Goal: Task Accomplishment & Management: Manage account settings

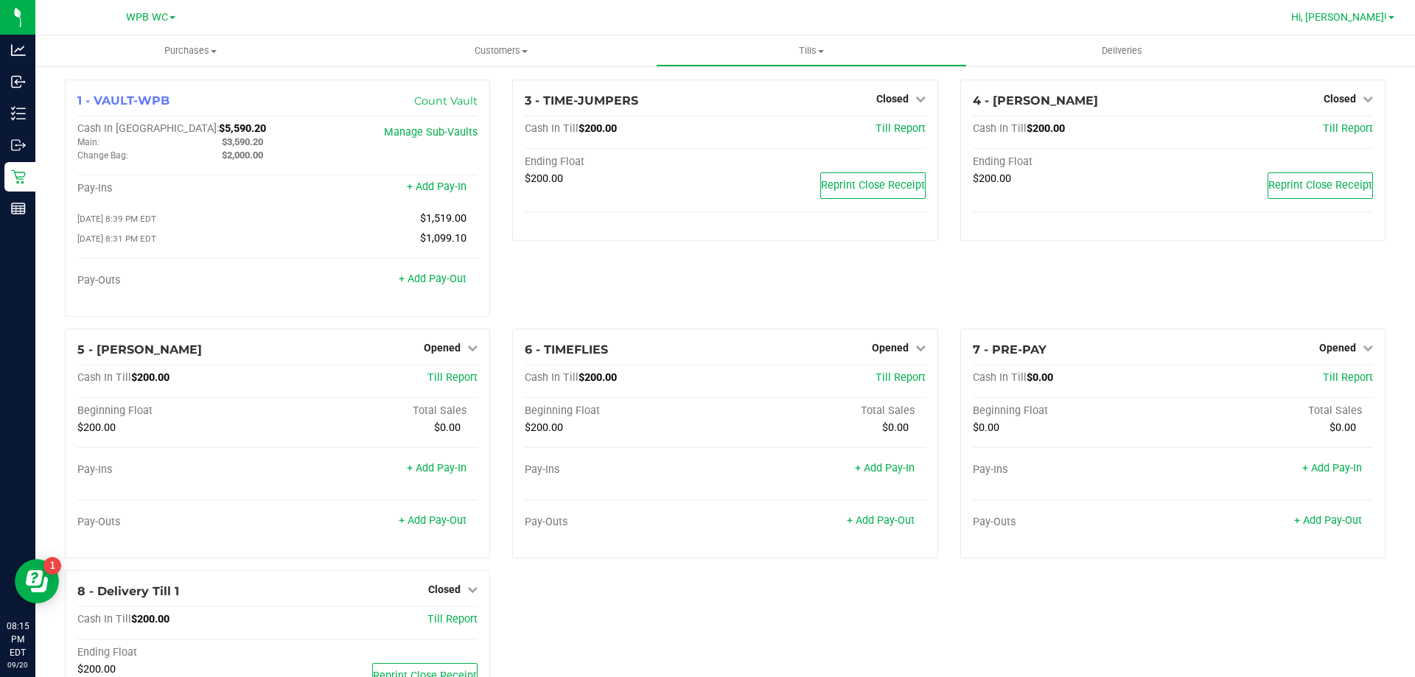
click at [1368, 15] on span "Hi, [PERSON_NAME]!" at bounding box center [1339, 17] width 96 height 12
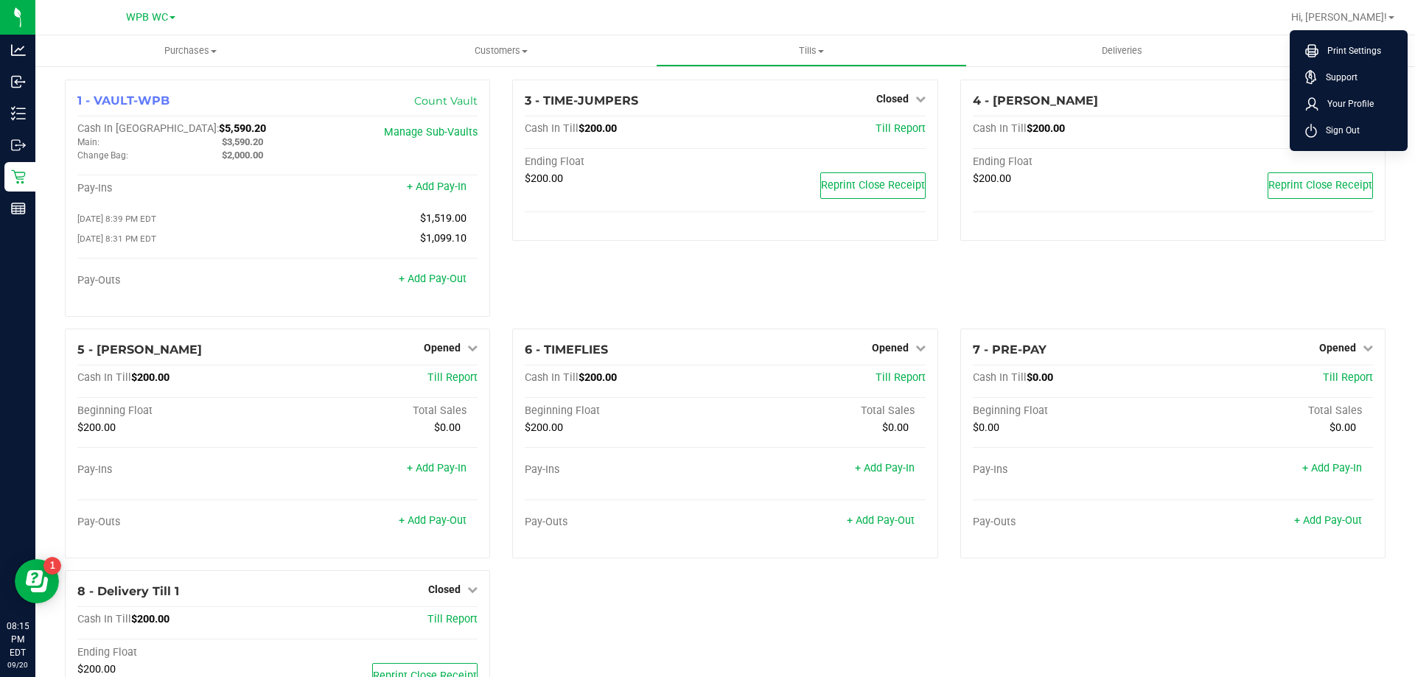
click at [1085, 296] on div "4 - [PERSON_NAME] Closed Open Till Cash In Till $200.00 Till Report Ending Floa…" at bounding box center [1172, 204] width 447 height 249
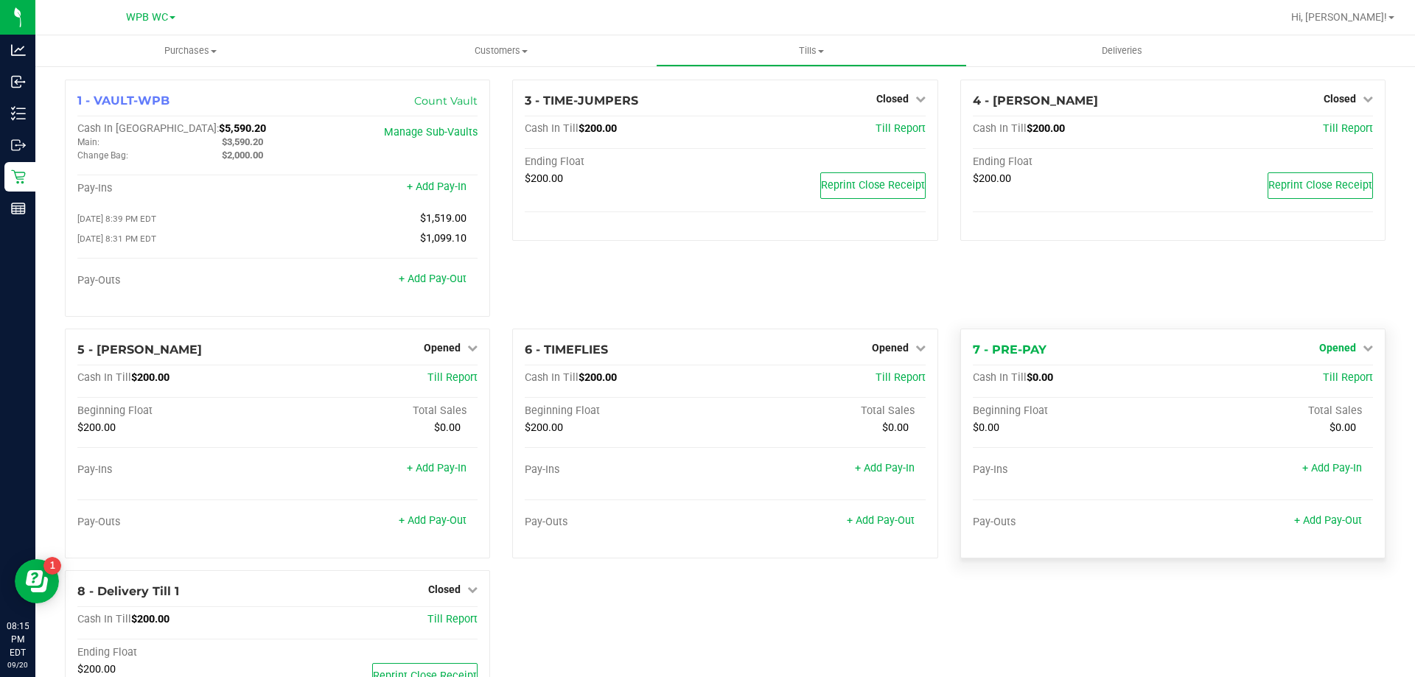
click at [1348, 354] on link "Opened" at bounding box center [1346, 348] width 54 height 12
click at [1333, 382] on link "Close Till" at bounding box center [1339, 378] width 40 height 12
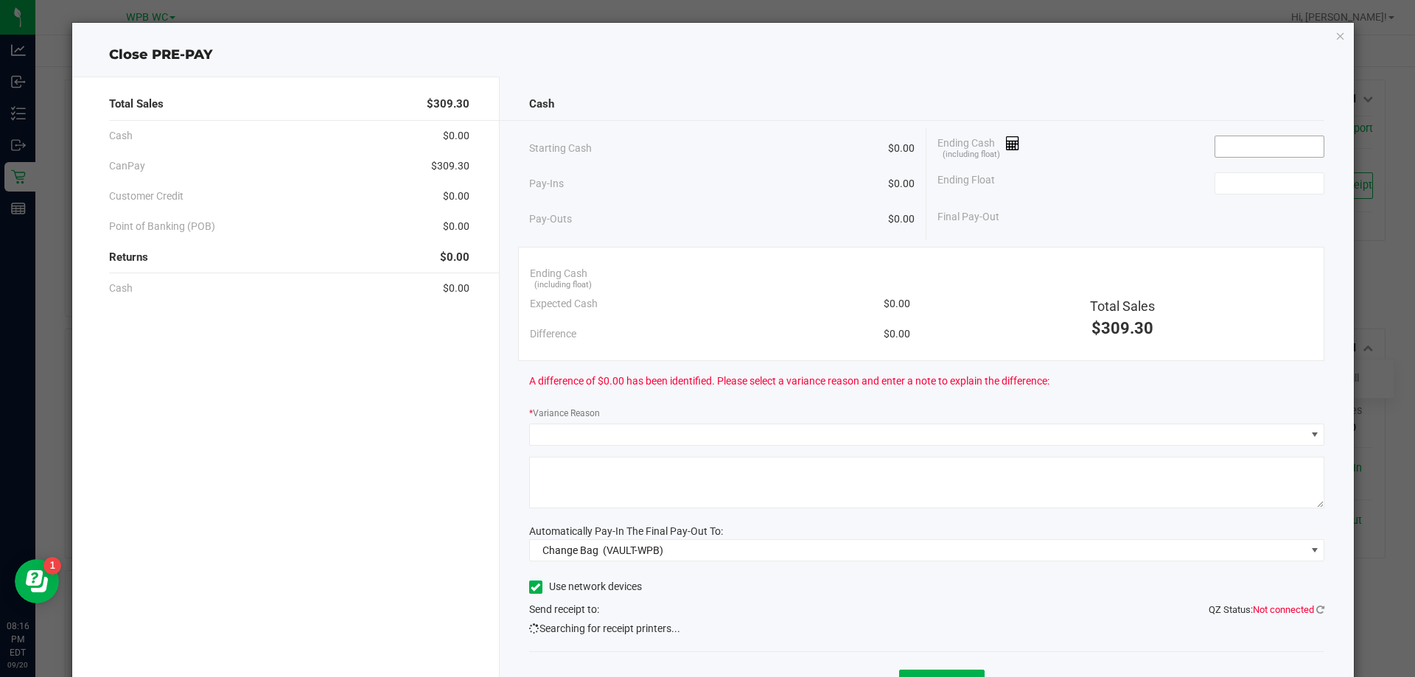
click at [1236, 156] on input at bounding box center [1269, 146] width 108 height 21
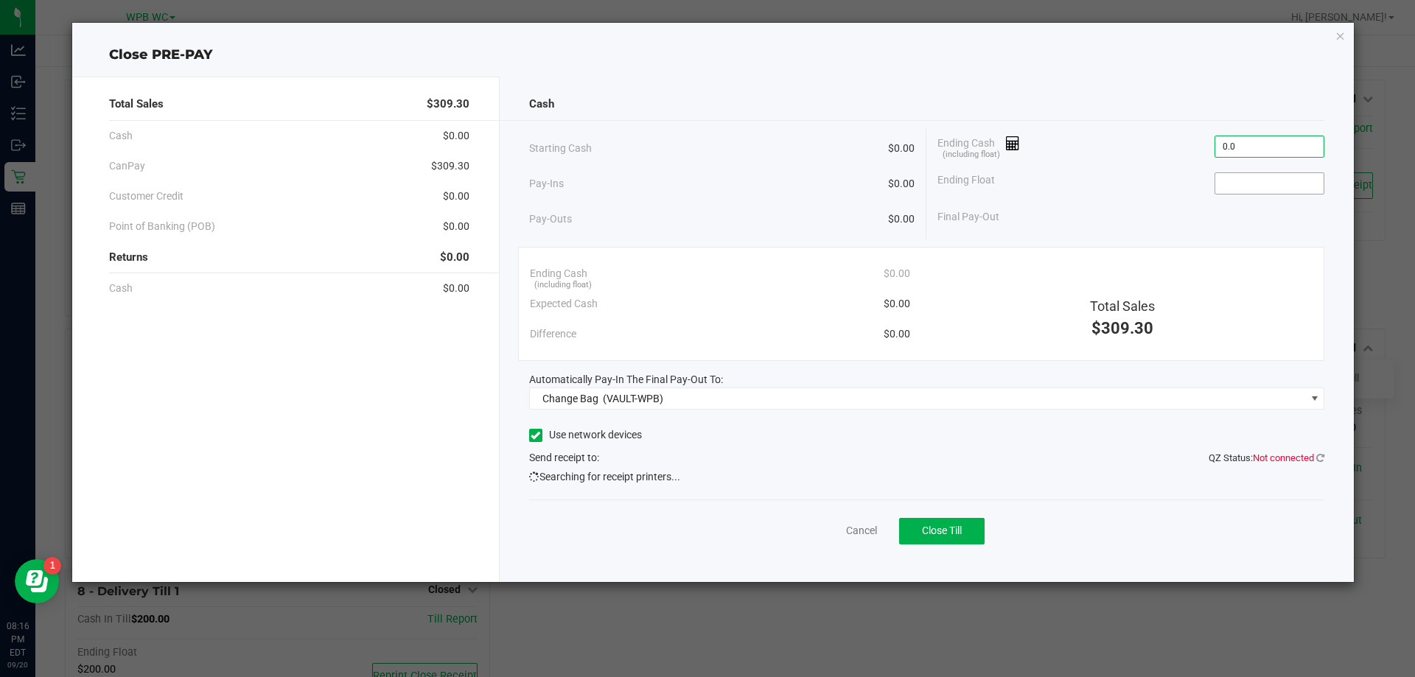
type input "$0.00"
click at [1235, 188] on input at bounding box center [1269, 183] width 108 height 21
type input "$0.00"
click at [1146, 195] on div "Ending Float $0.00" at bounding box center [1131, 183] width 387 height 37
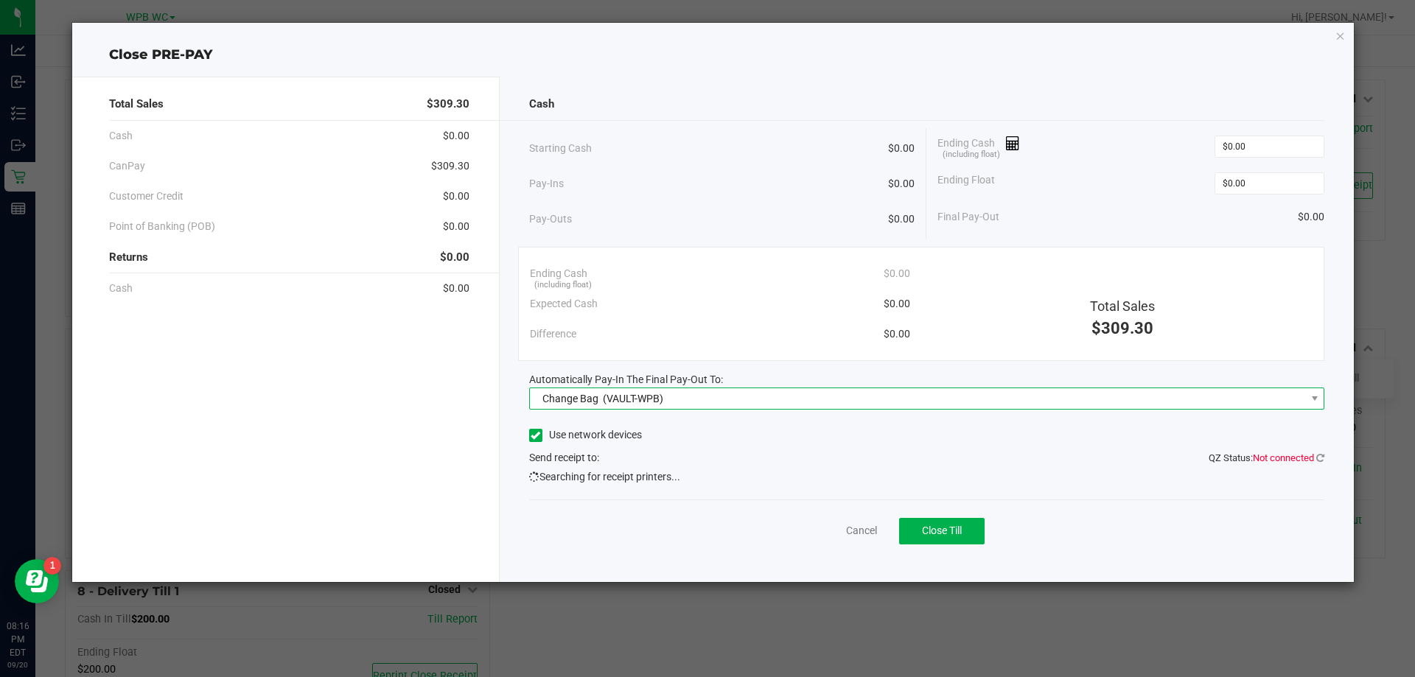
click at [722, 404] on span "Change Bag (VAULT-WPB)" at bounding box center [918, 398] width 776 height 21
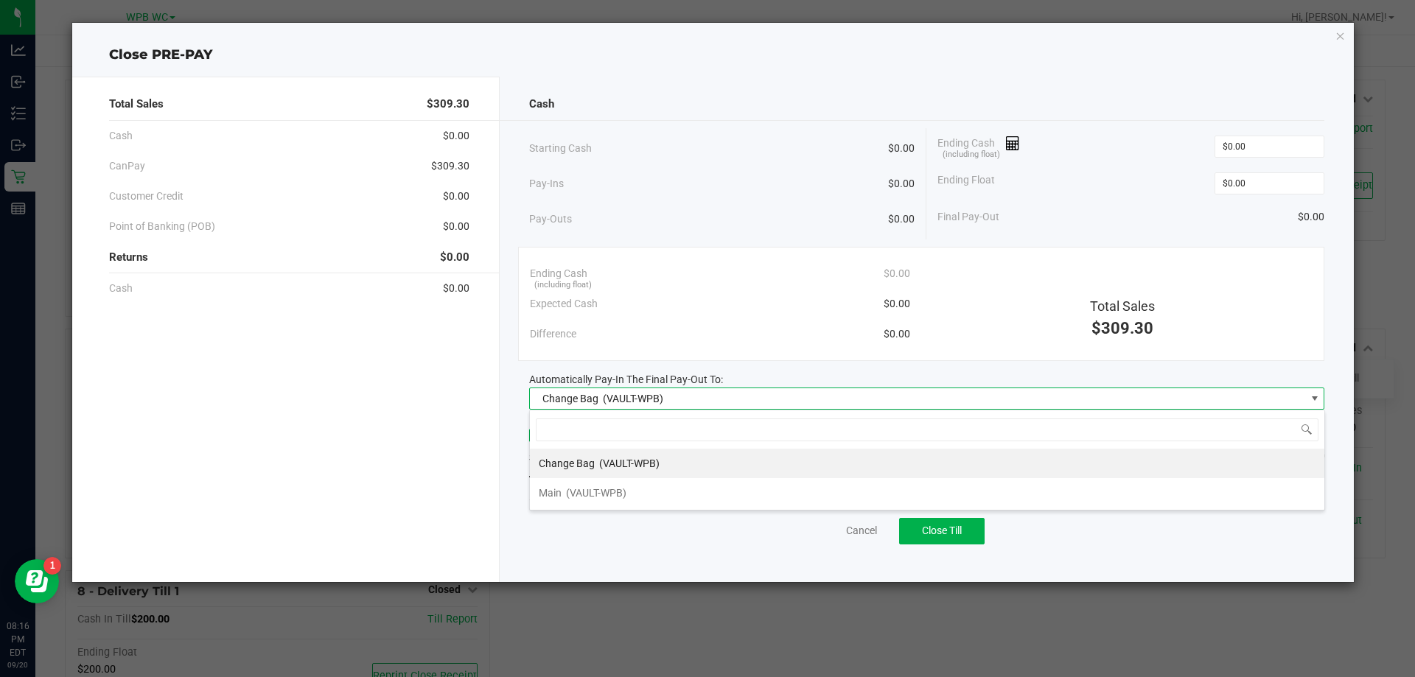
scroll to position [22, 795]
click at [634, 498] on li "Main (VAULT-WPB)" at bounding box center [927, 492] width 795 height 29
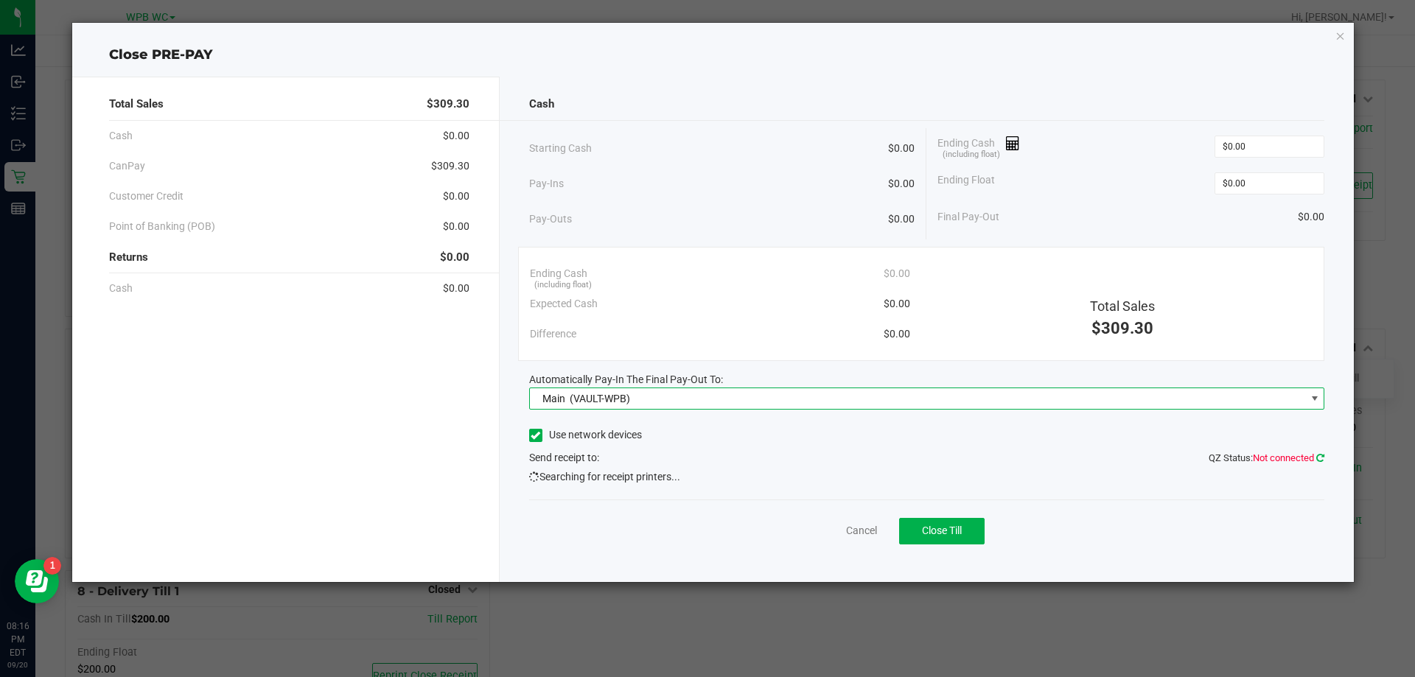
click at [1323, 461] on icon at bounding box center [1320, 458] width 8 height 10
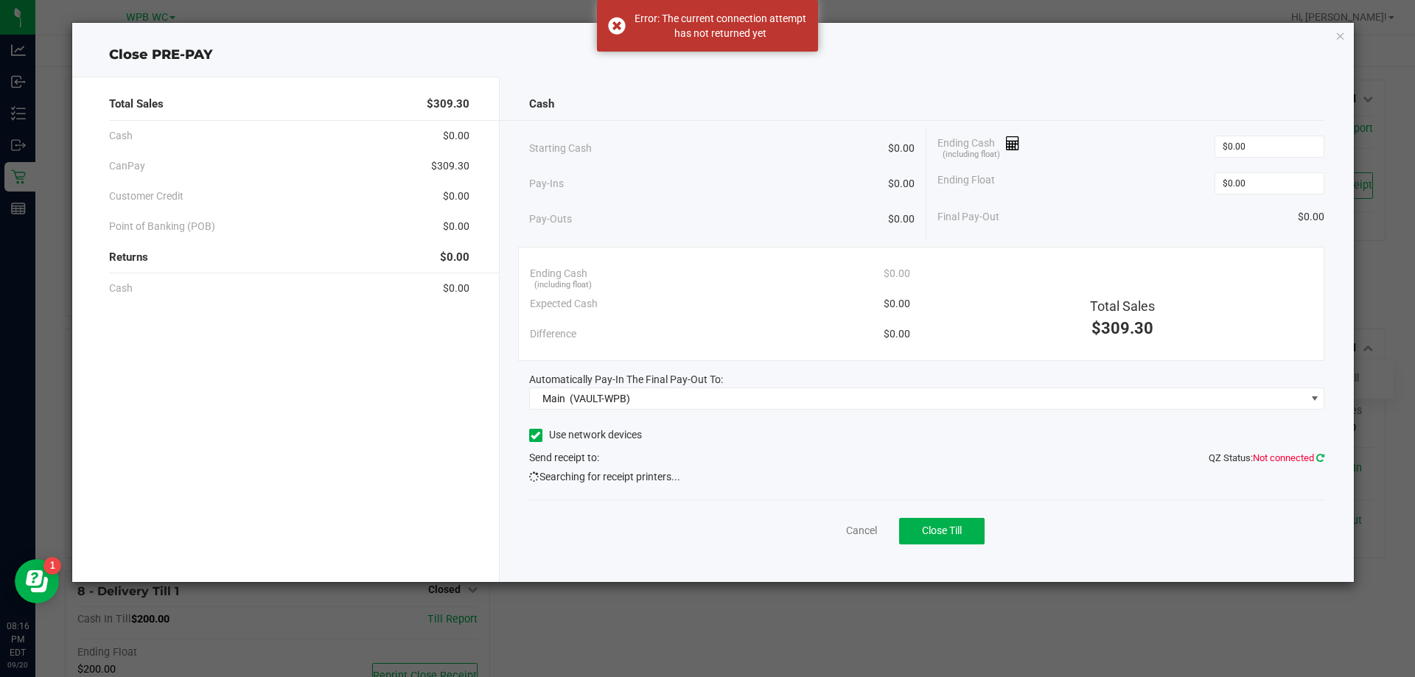
click at [1318, 456] on icon at bounding box center [1320, 458] width 8 height 10
click at [1320, 456] on icon at bounding box center [1320, 458] width 8 height 10
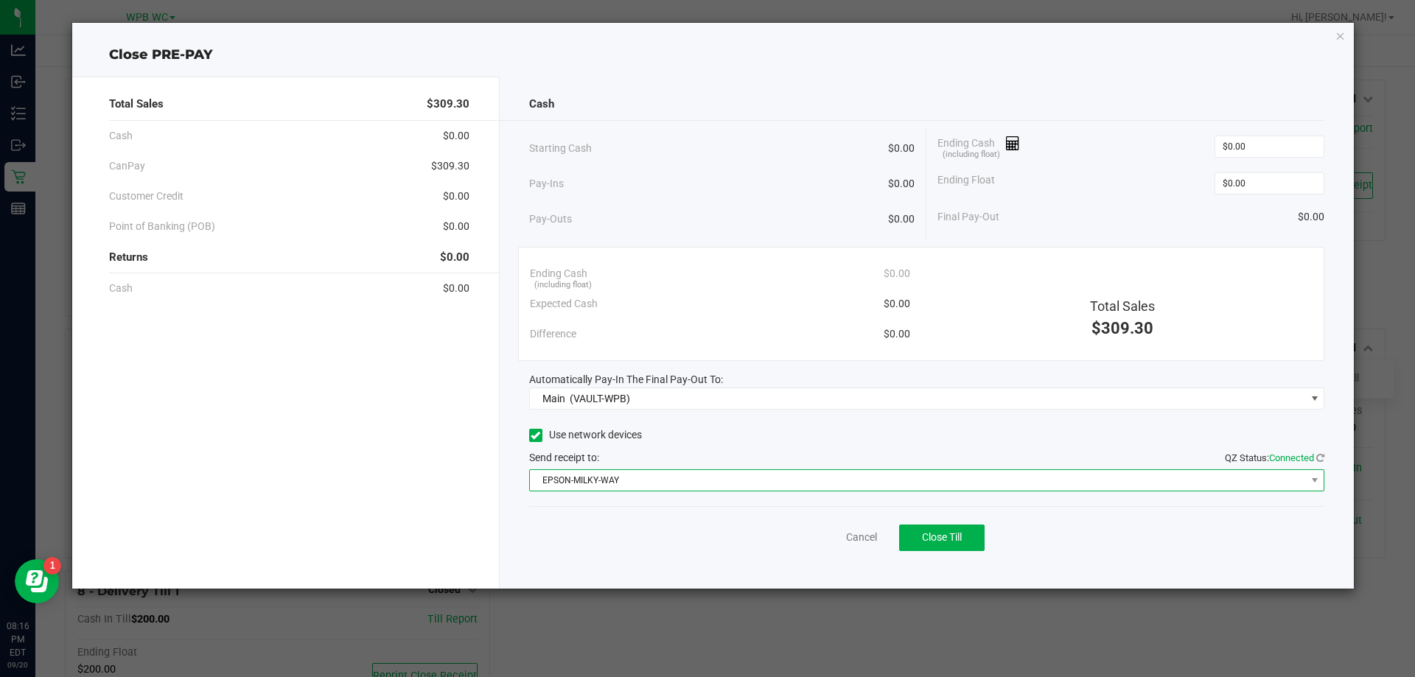
click at [851, 475] on span "EPSON-MILKY-WAY" at bounding box center [918, 480] width 776 height 21
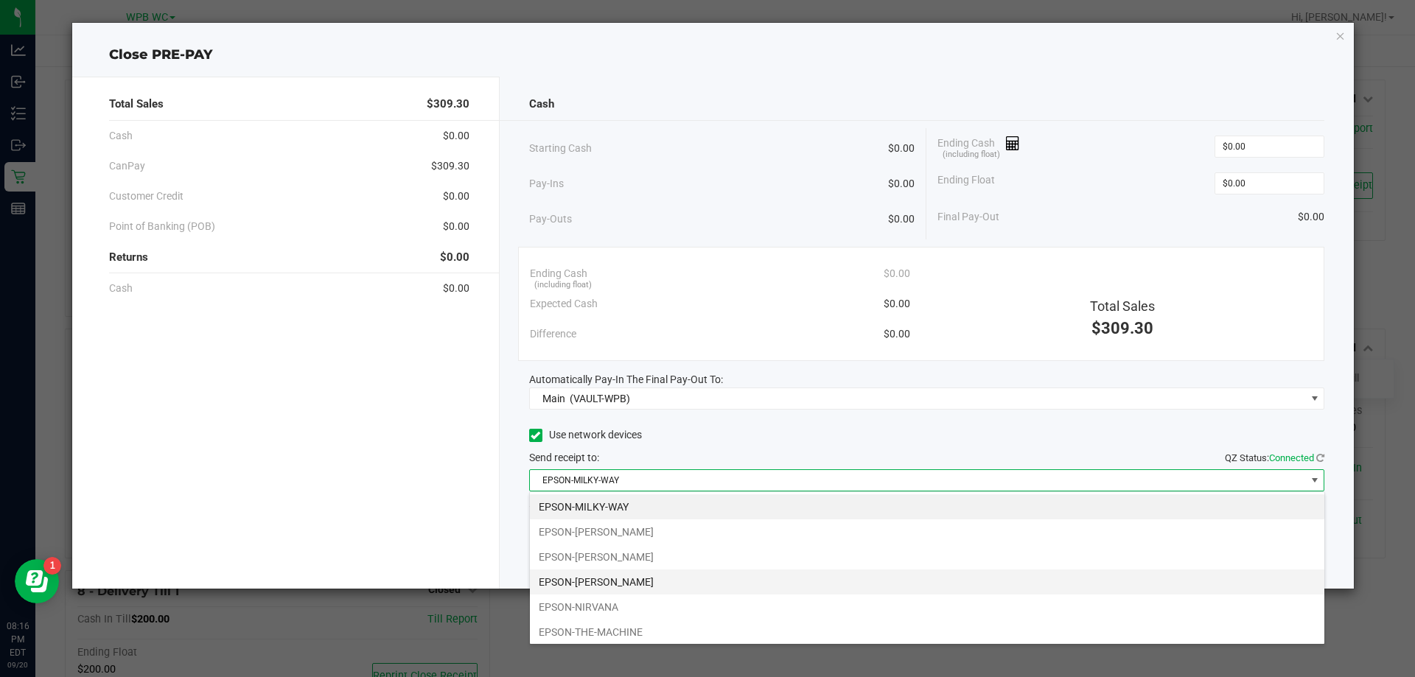
click at [630, 586] on li "EPSON-[PERSON_NAME]" at bounding box center [927, 582] width 795 height 25
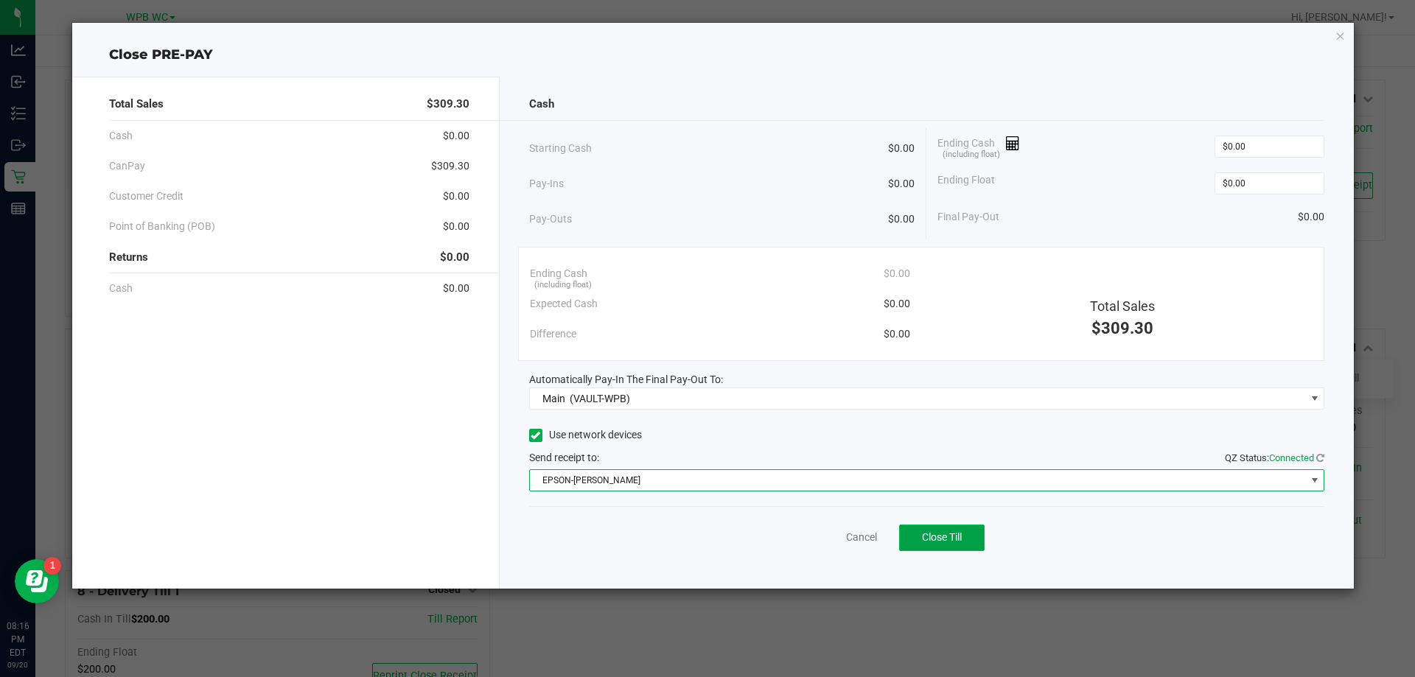
click at [957, 535] on span "Close Till" at bounding box center [942, 537] width 40 height 12
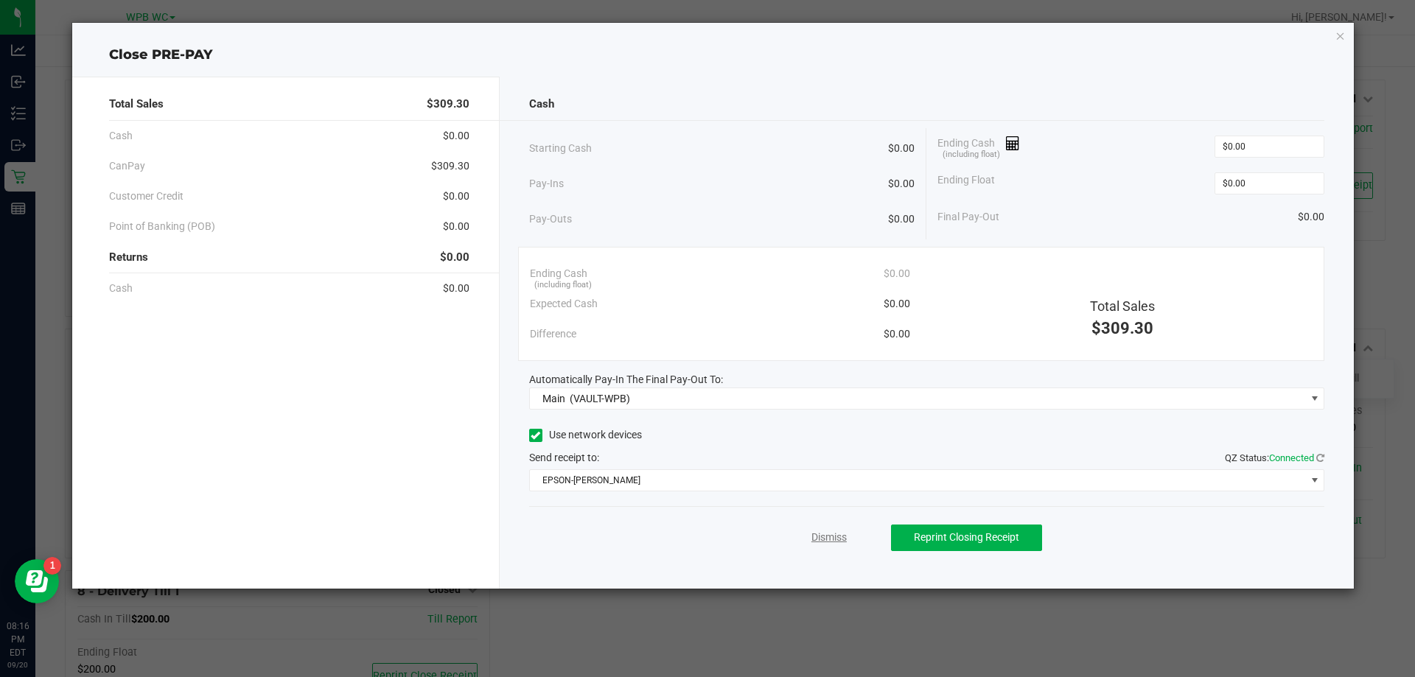
click at [837, 543] on link "Dismiss" at bounding box center [829, 537] width 35 height 15
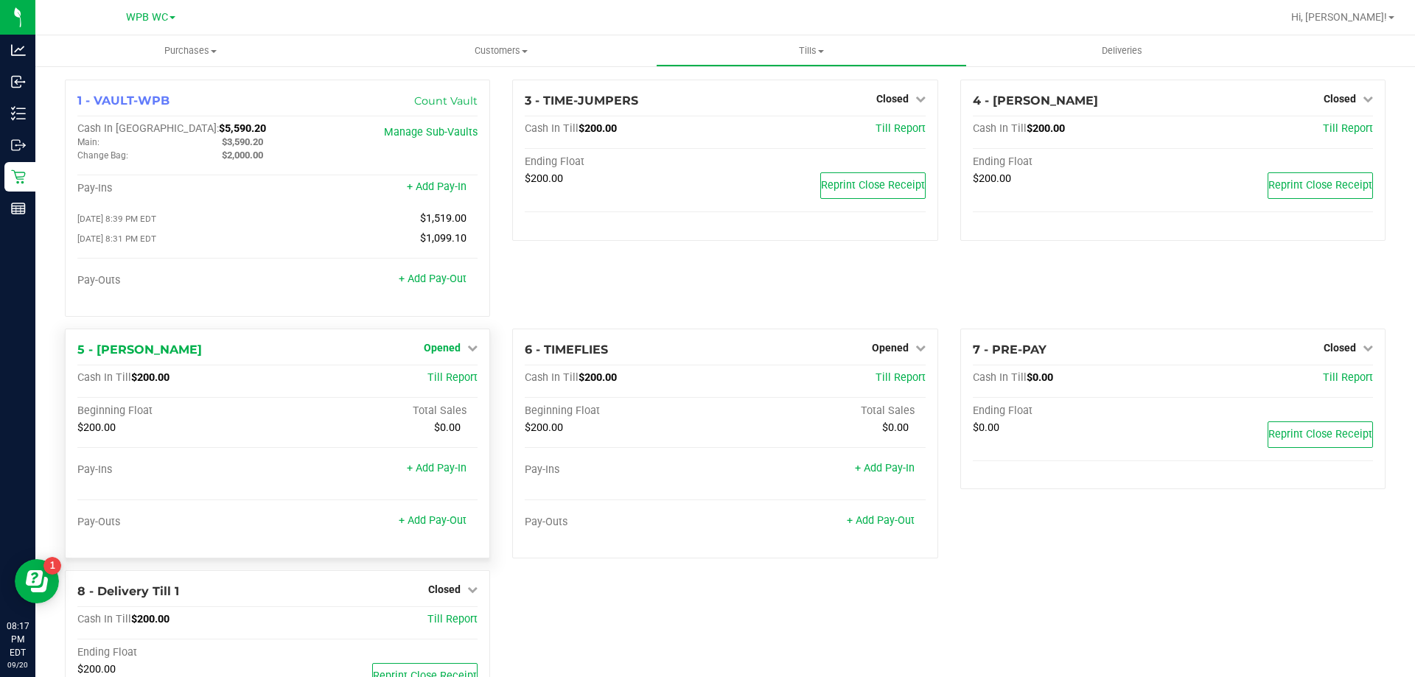
click at [455, 346] on span "Opened" at bounding box center [442, 348] width 37 height 12
click at [461, 388] on div "Close Till" at bounding box center [444, 378] width 109 height 18
click at [447, 382] on link "Close Till" at bounding box center [445, 378] width 40 height 12
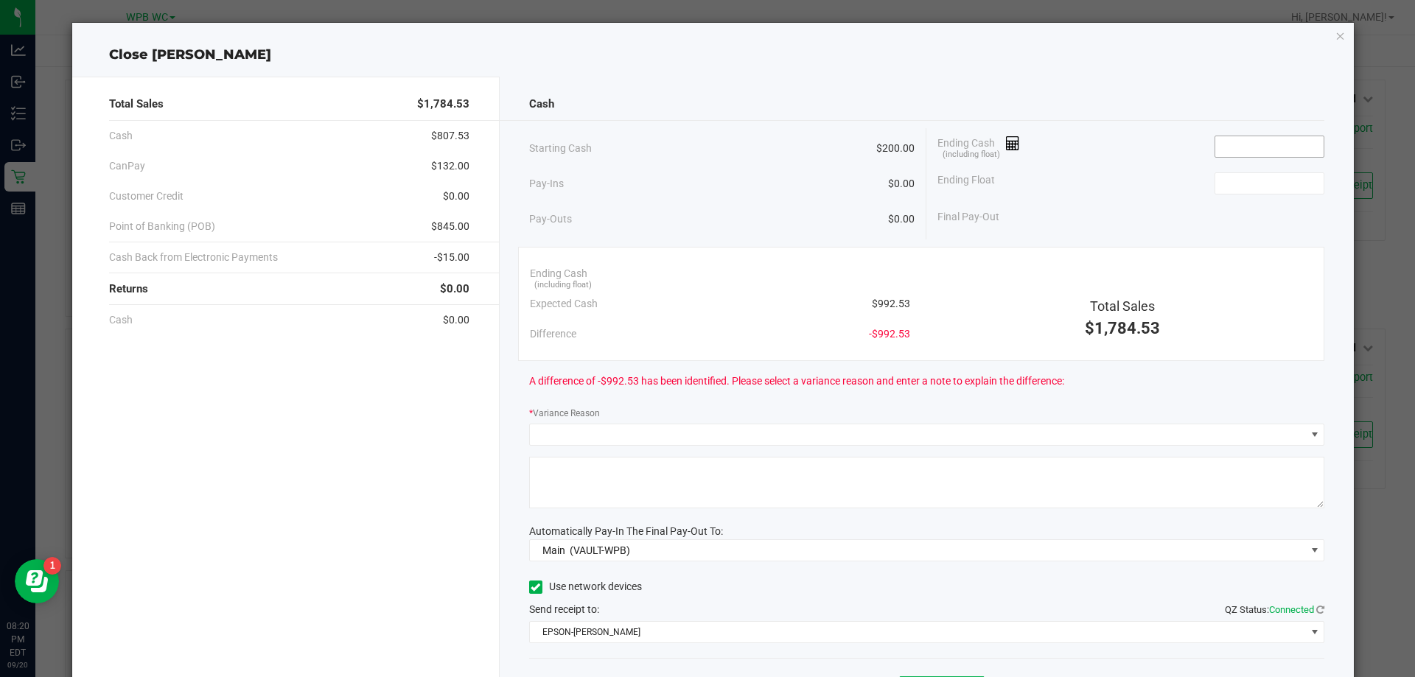
click at [1264, 152] on input at bounding box center [1269, 146] width 108 height 21
click at [1255, 156] on input at bounding box center [1269, 146] width 108 height 21
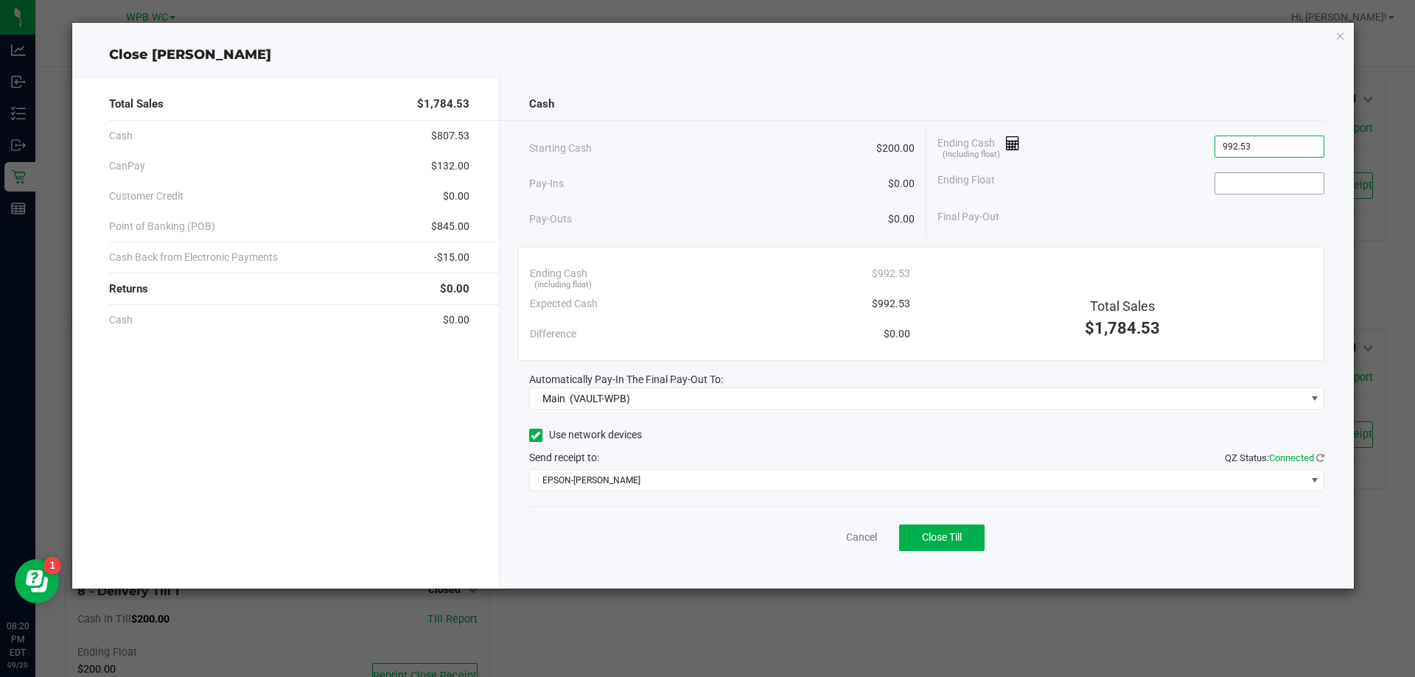
type input "$992.53"
click at [1262, 178] on input at bounding box center [1269, 183] width 108 height 21
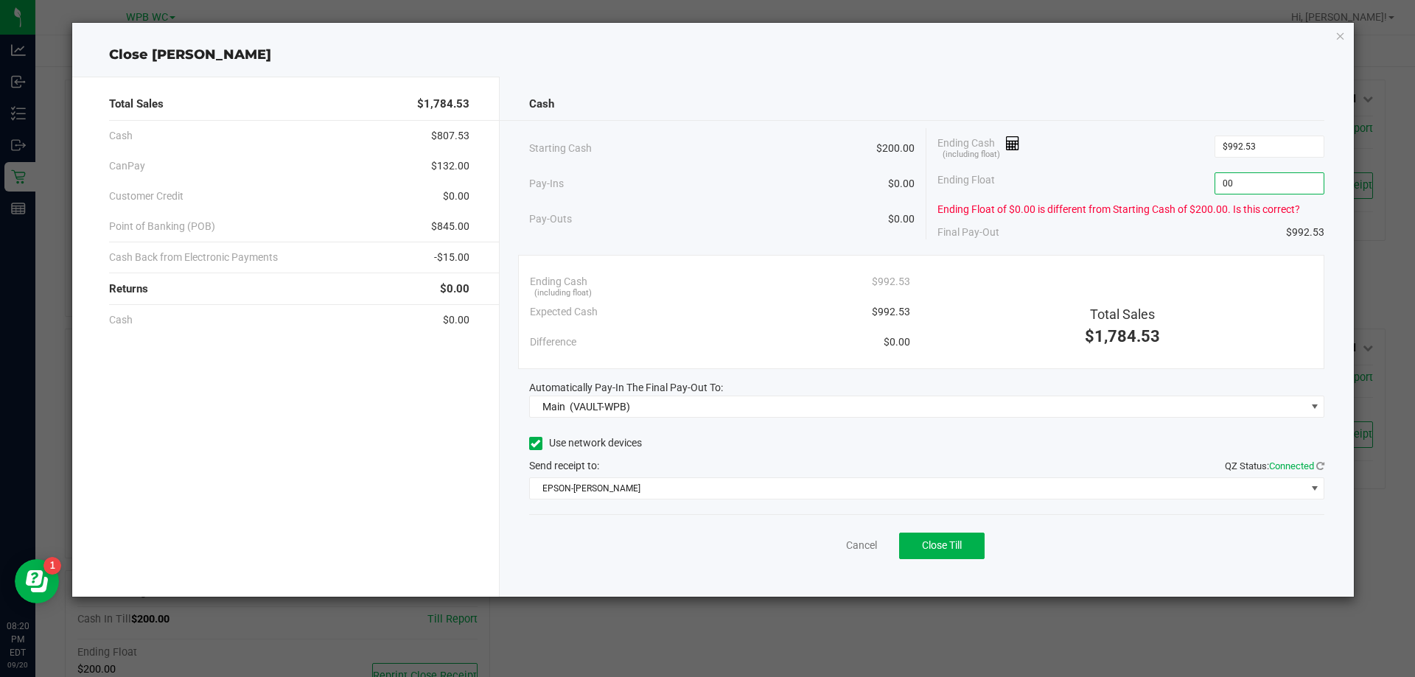
type input "0"
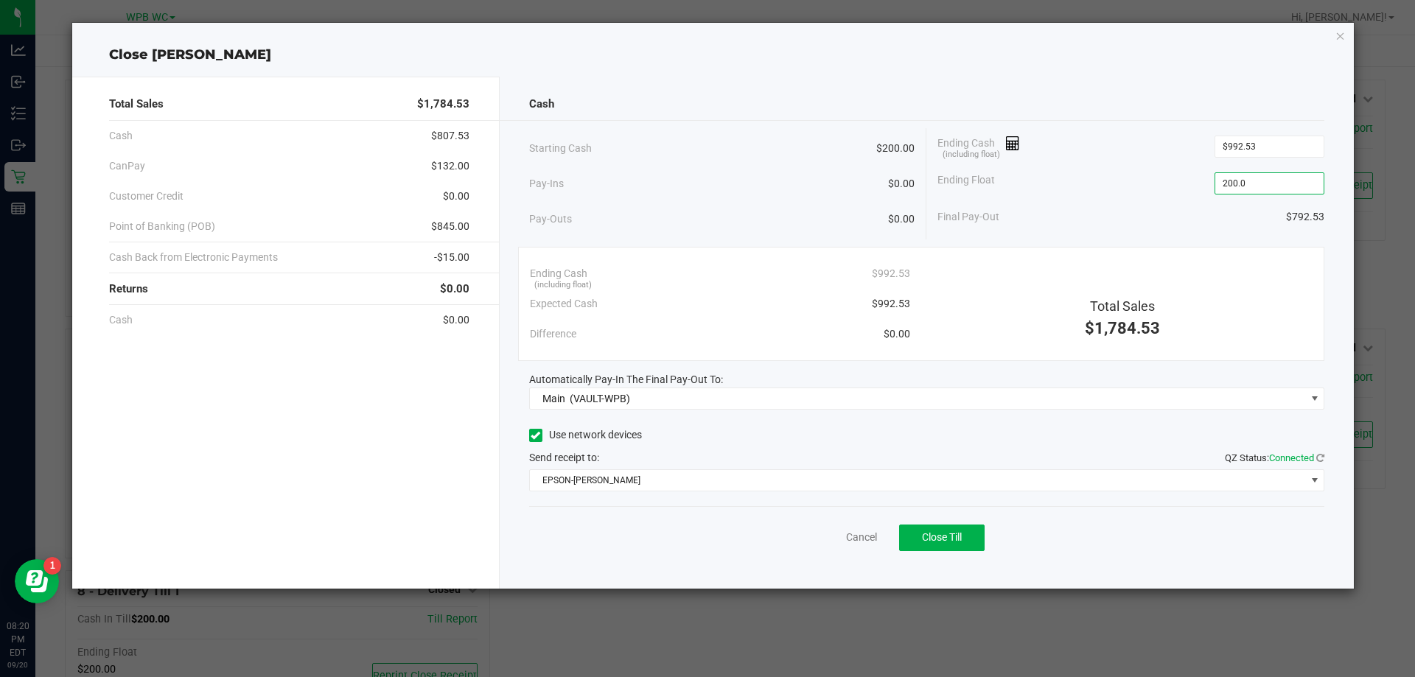
type input "$200.00"
click at [809, 453] on div "Send receipt to: QZ Status: Connected" at bounding box center [927, 457] width 796 height 15
click at [952, 538] on span "Close Till" at bounding box center [942, 537] width 40 height 12
click at [835, 527] on div "Dismiss Reprint Closing Receipt" at bounding box center [927, 534] width 796 height 57
click at [832, 543] on link "Dismiss" at bounding box center [829, 537] width 35 height 15
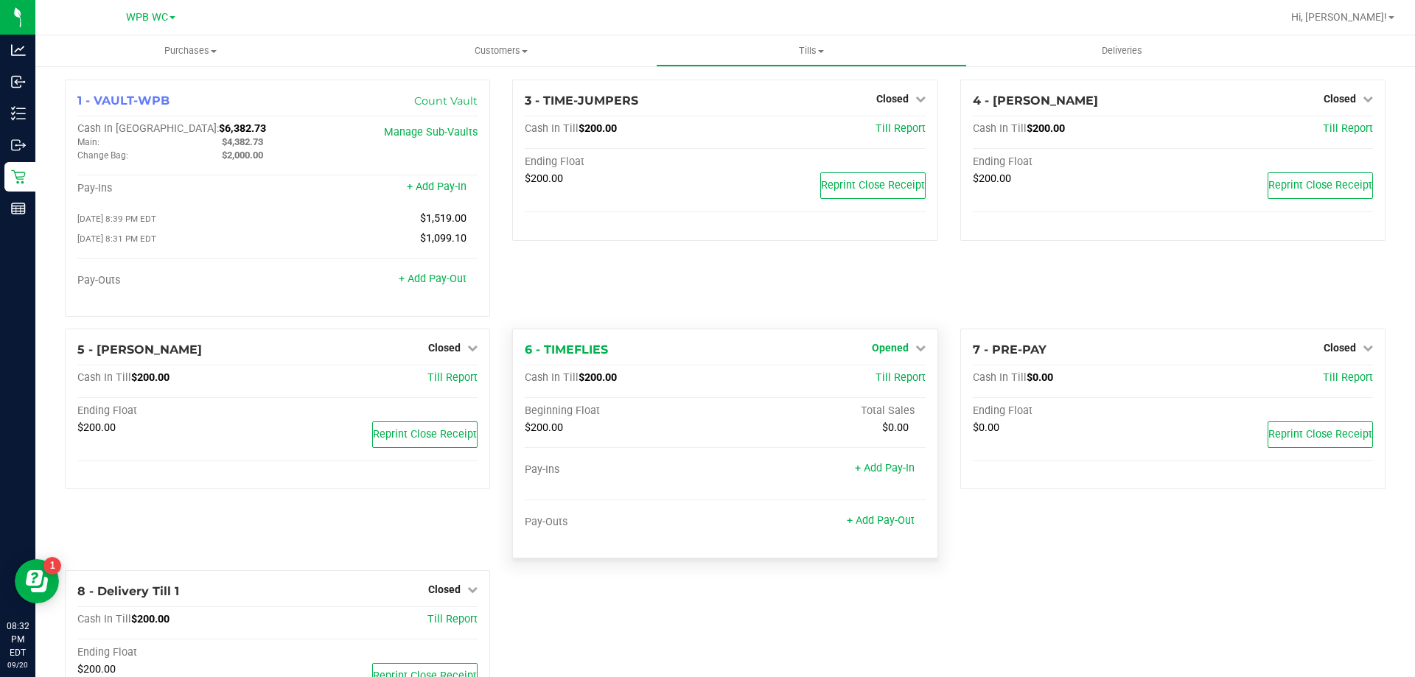
click at [915, 349] on icon at bounding box center [920, 348] width 10 height 10
click at [883, 388] on div "Close Till" at bounding box center [891, 378] width 109 height 18
click at [885, 382] on link "Close Till" at bounding box center [892, 378] width 40 height 12
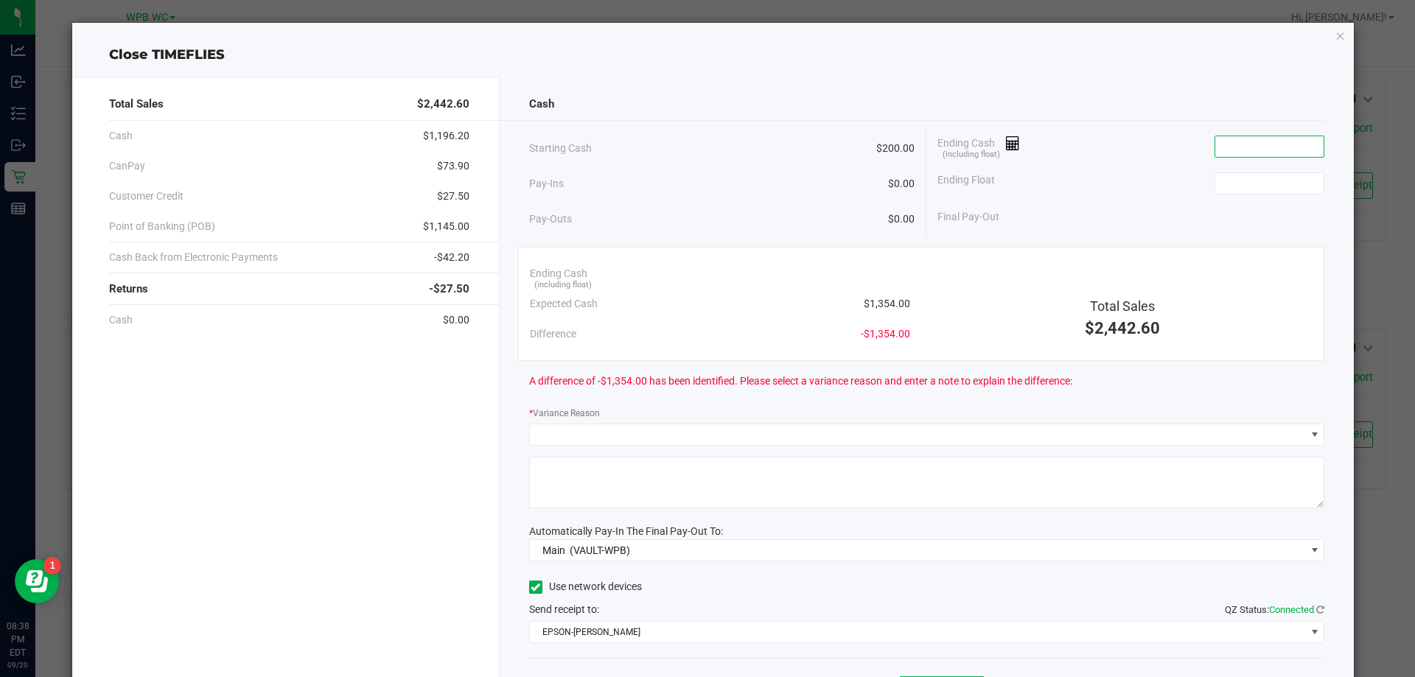
click at [1234, 150] on input at bounding box center [1269, 146] width 108 height 21
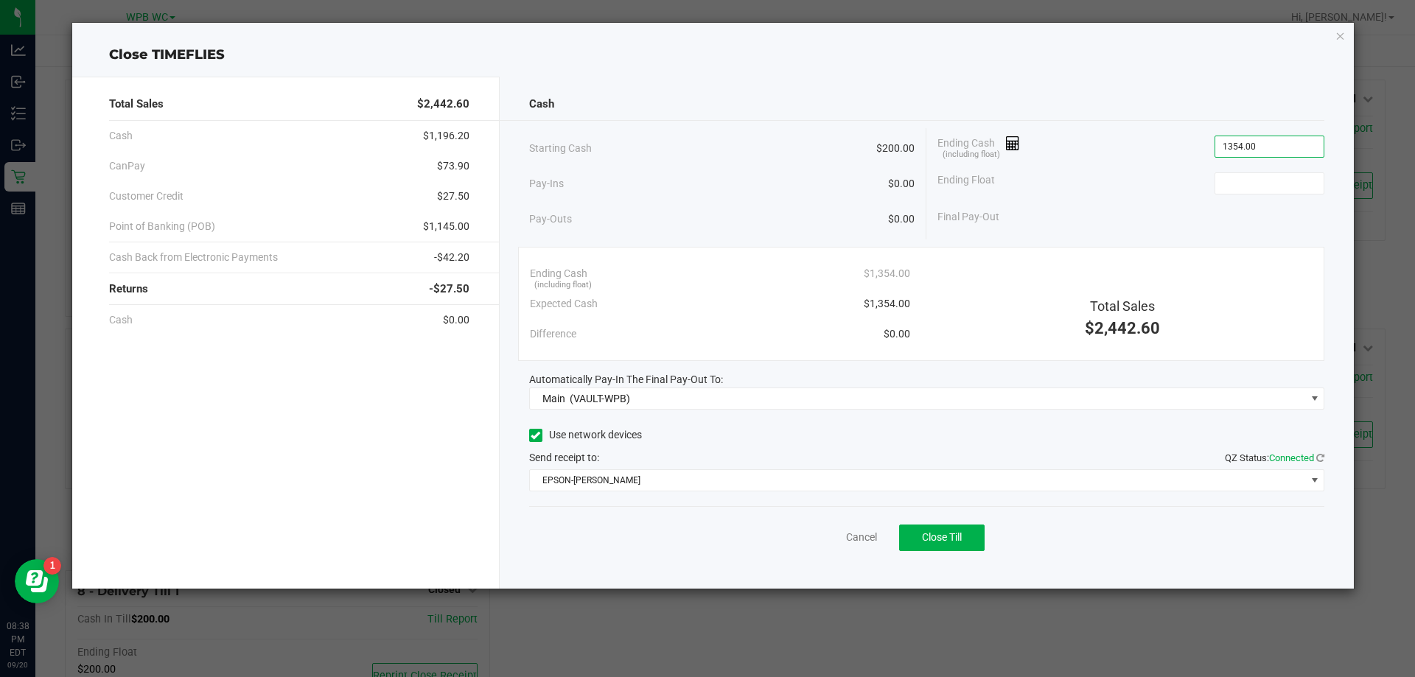
type input "$1,354.00"
click at [1245, 202] on div "Final Pay-Out" at bounding box center [1131, 217] width 387 height 30
click at [1249, 178] on input at bounding box center [1269, 183] width 108 height 21
type input "$200.00"
click at [963, 435] on div "Use network devices" at bounding box center [927, 436] width 796 height 22
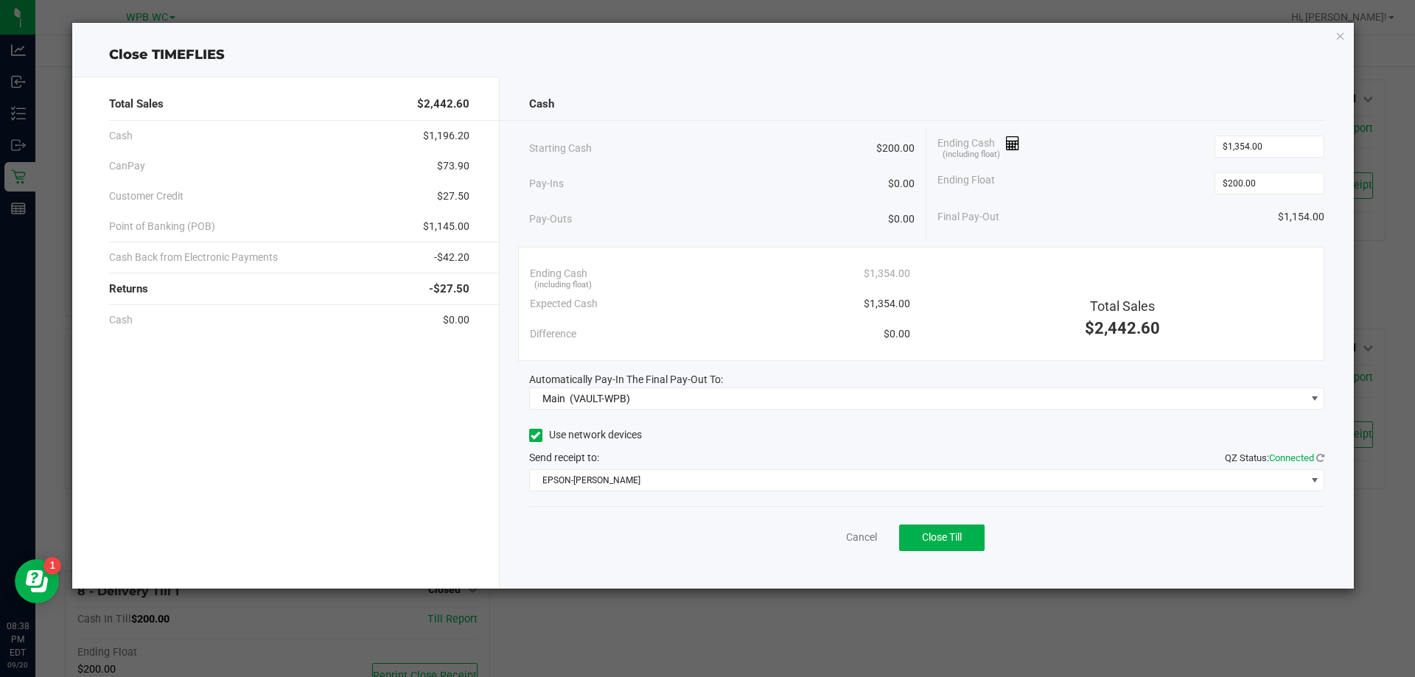
click at [757, 435] on div "Use network devices" at bounding box center [927, 436] width 796 height 22
click at [955, 538] on span "Close Till" at bounding box center [942, 537] width 40 height 12
click at [829, 540] on link "Dismiss" at bounding box center [829, 537] width 35 height 15
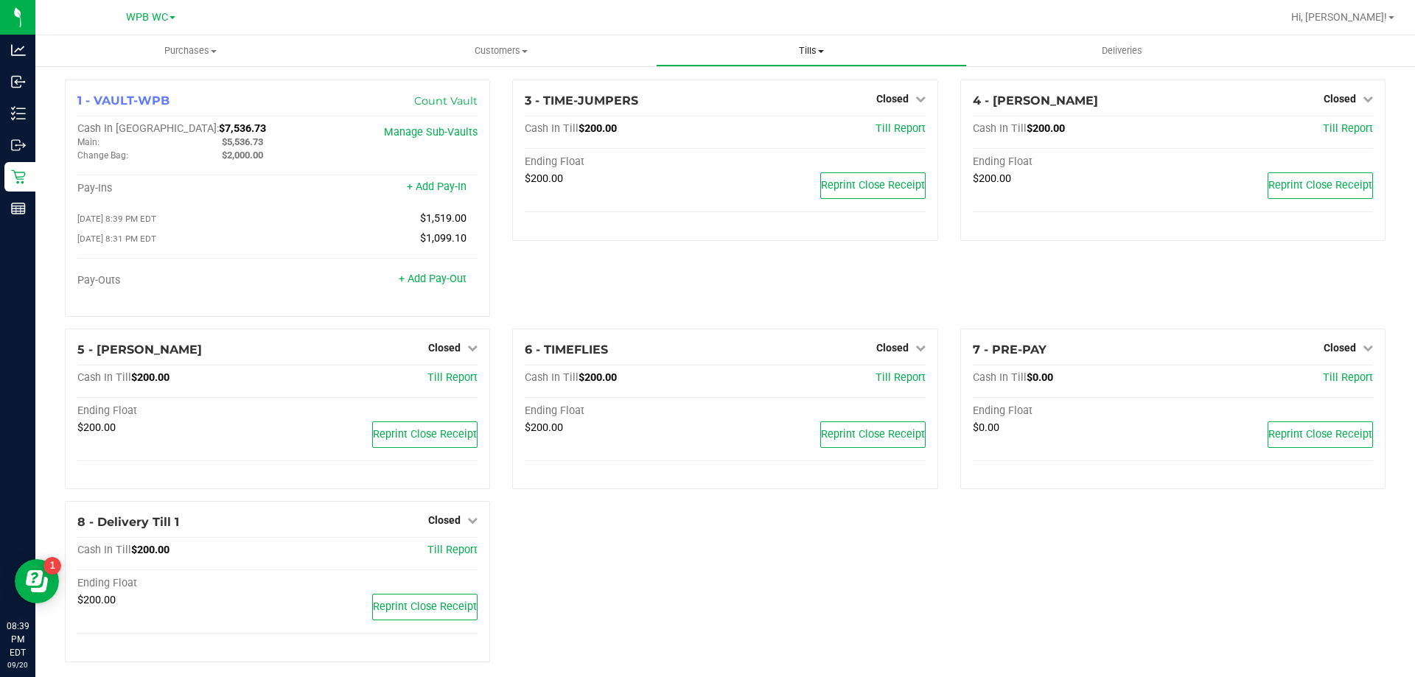
click at [829, 59] on uib-tab-heading "Tills Manage tills Reconcile e-payments" at bounding box center [811, 50] width 309 height 29
click at [714, 112] on span "Reconcile e-payments" at bounding box center [729, 106] width 147 height 13
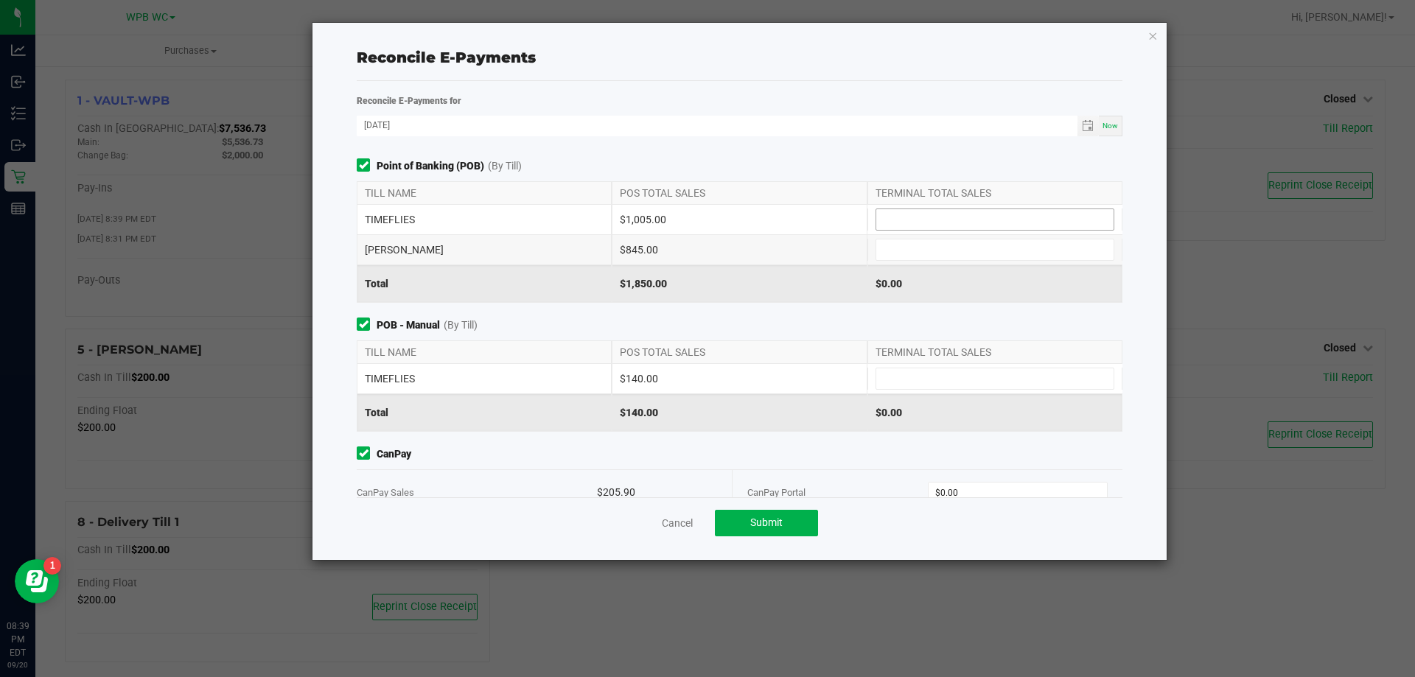
click at [928, 230] on span at bounding box center [995, 220] width 239 height 22
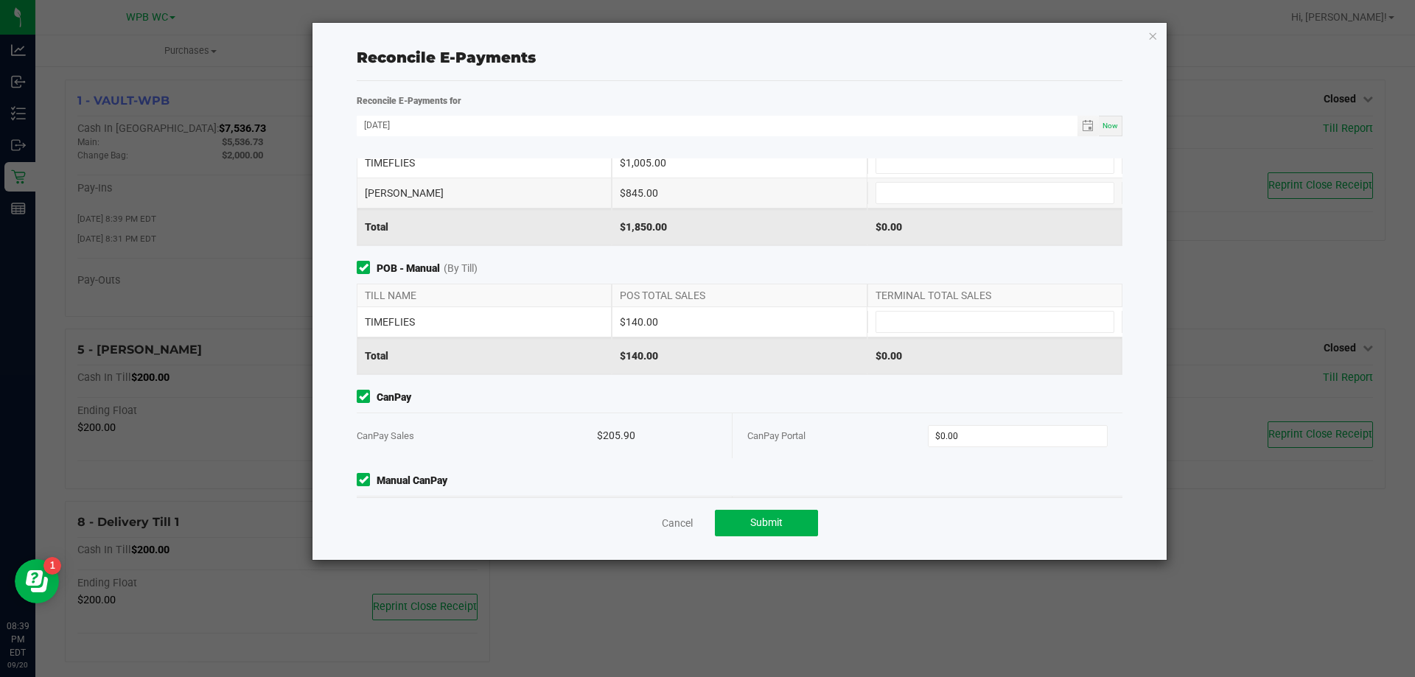
scroll to position [114, 0]
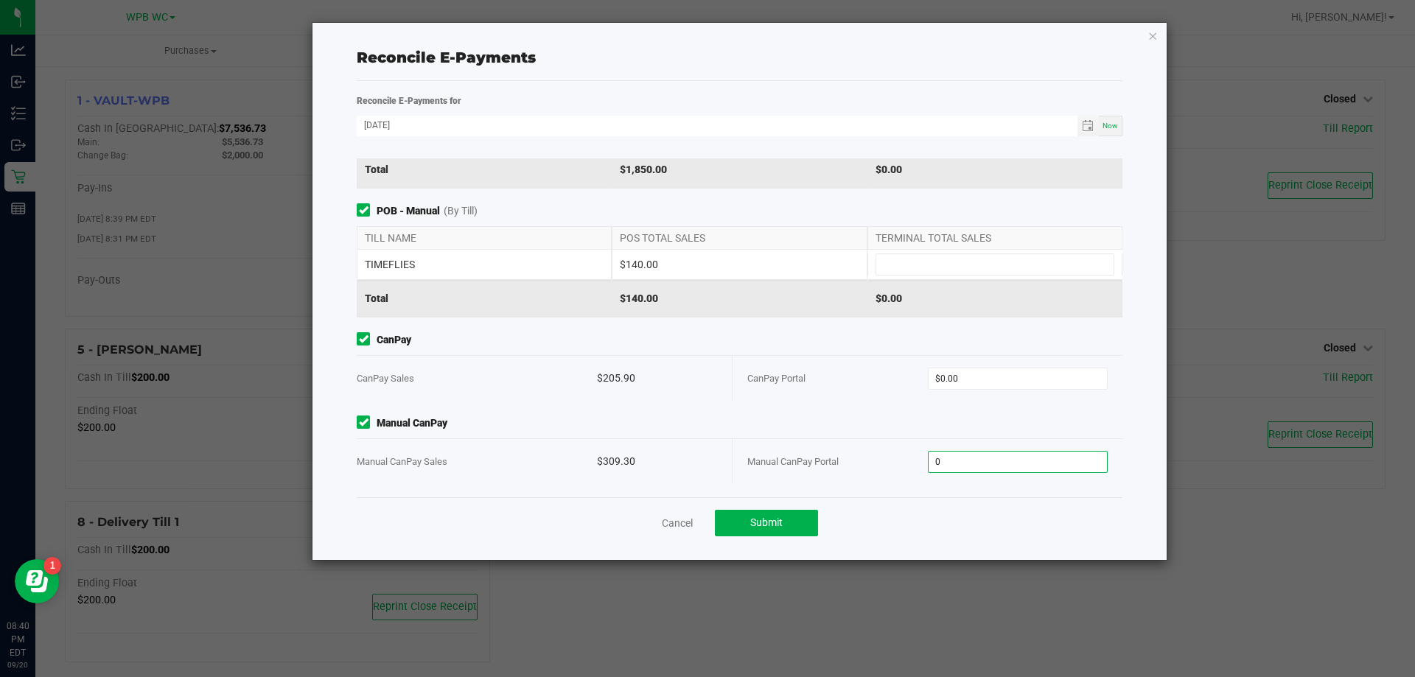
click at [974, 455] on input "0" at bounding box center [1018, 462] width 179 height 21
type input "309.0"
type input "0"
type input "$309.00"
click at [938, 379] on input "0" at bounding box center [1018, 379] width 179 height 21
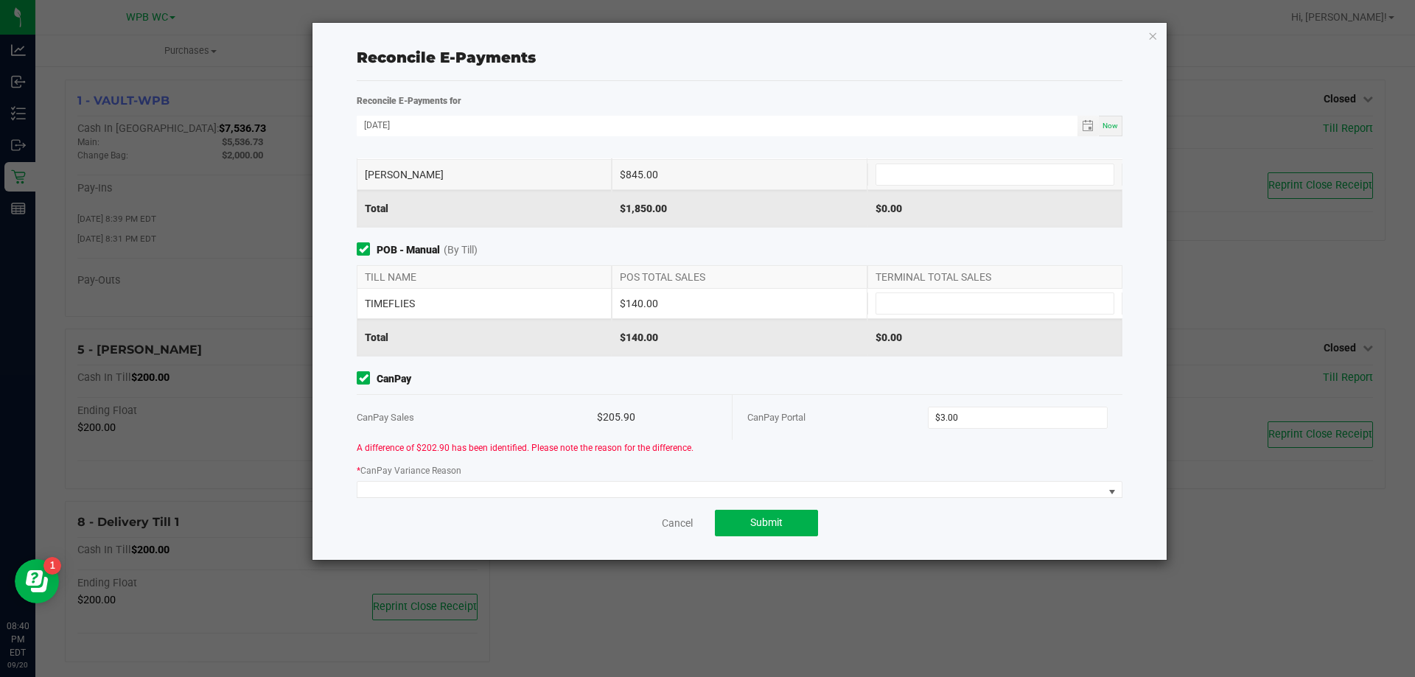
scroll to position [147, 0]
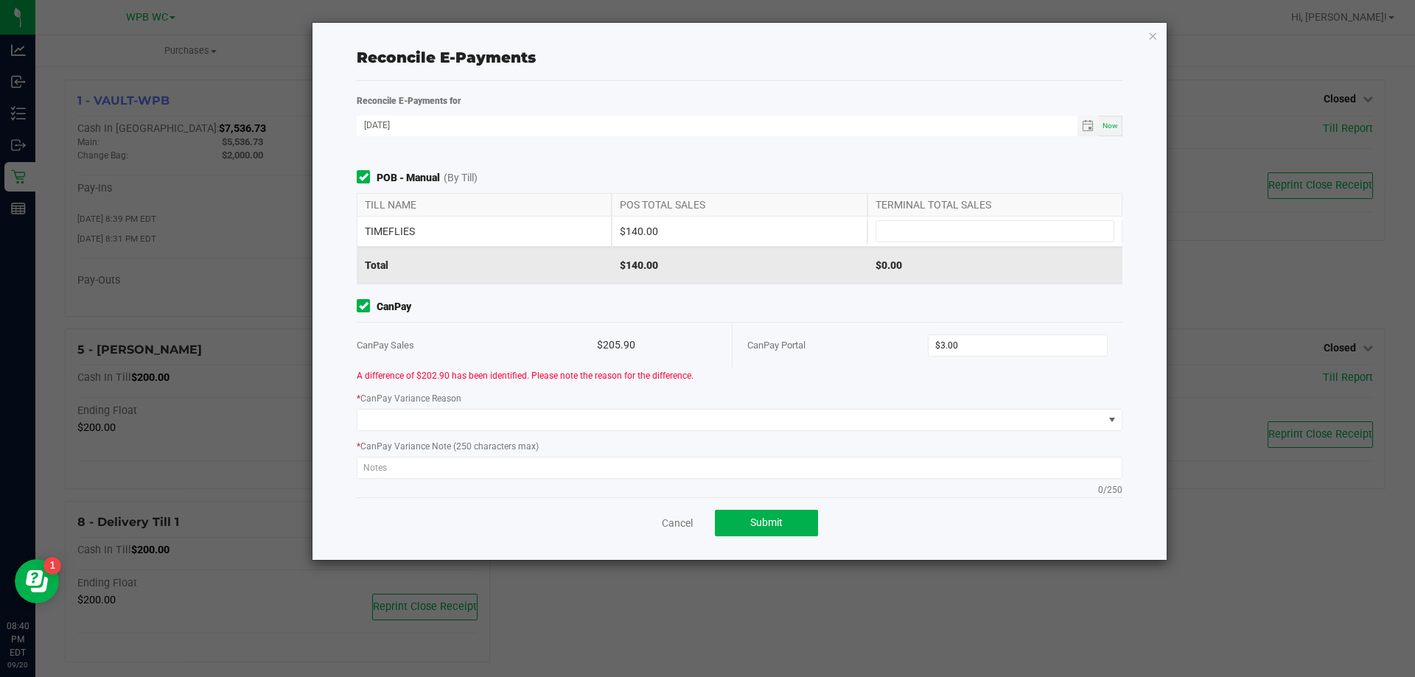
click at [833, 326] on div "CanPay Portal" at bounding box center [837, 345] width 181 height 45
click at [966, 343] on input "3" at bounding box center [1018, 345] width 179 height 21
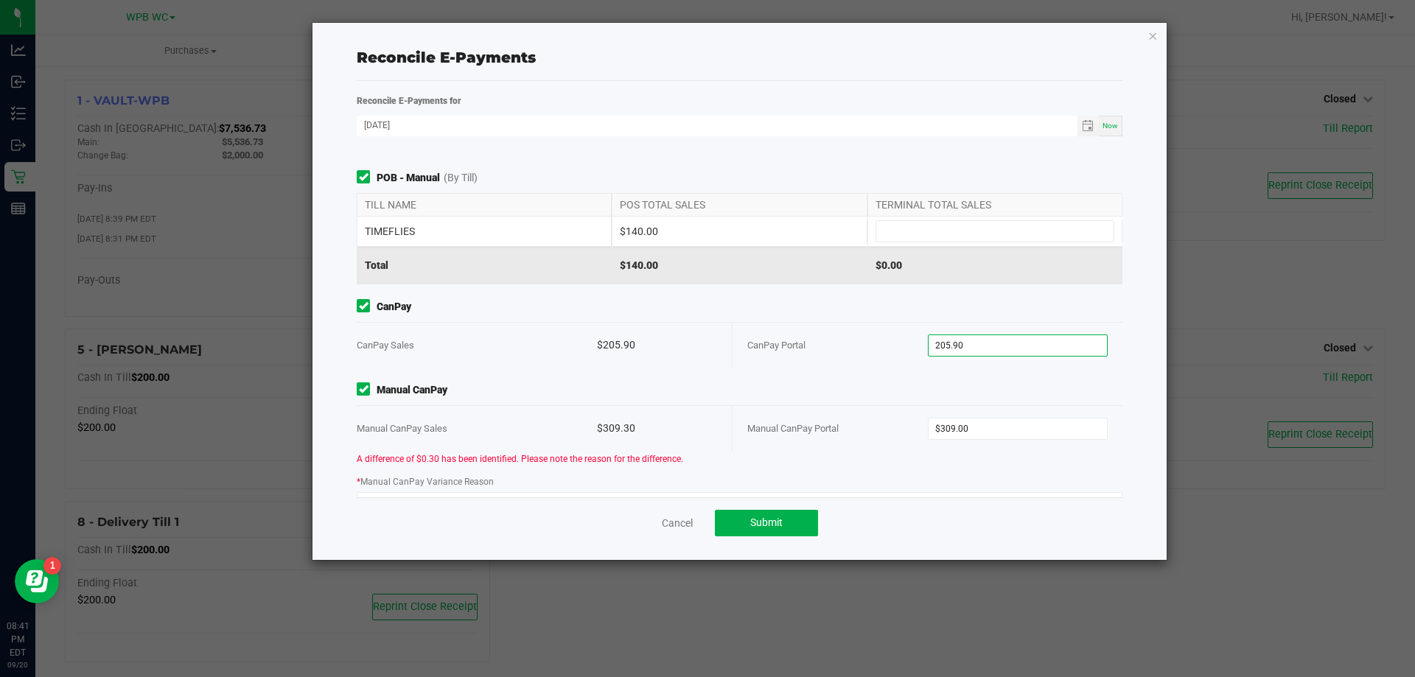
type input "$205.90"
click at [910, 318] on div "CanPay CanPay Sales $205.90 CanPay Portal $205.90" at bounding box center [740, 333] width 788 height 69
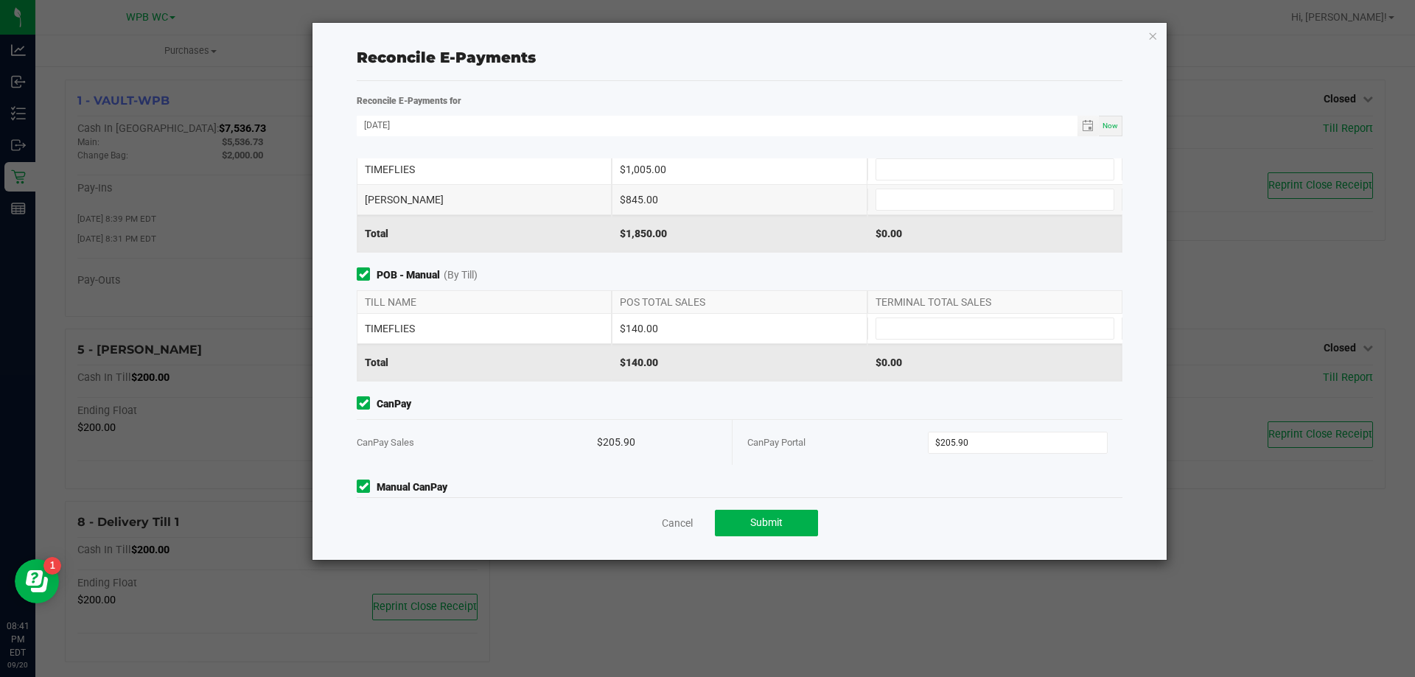
scroll to position [251, 0]
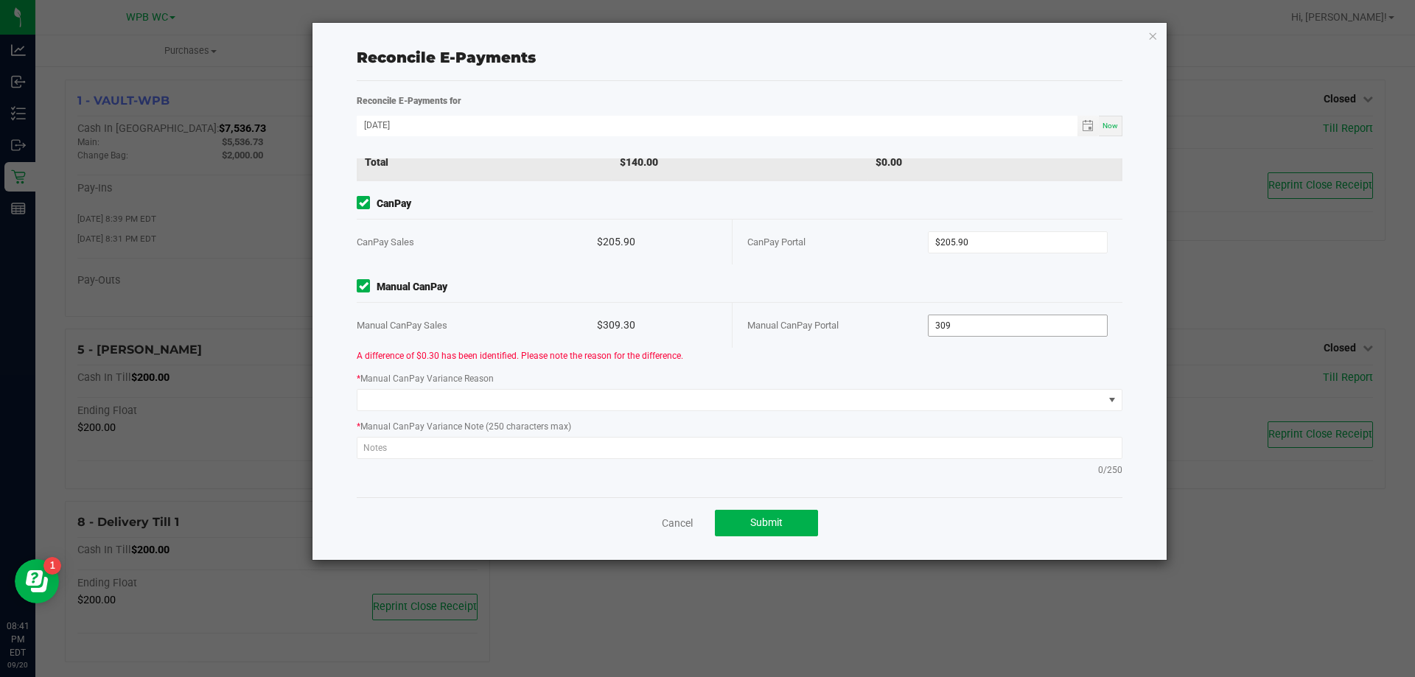
click at [977, 316] on input "309" at bounding box center [1018, 325] width 179 height 21
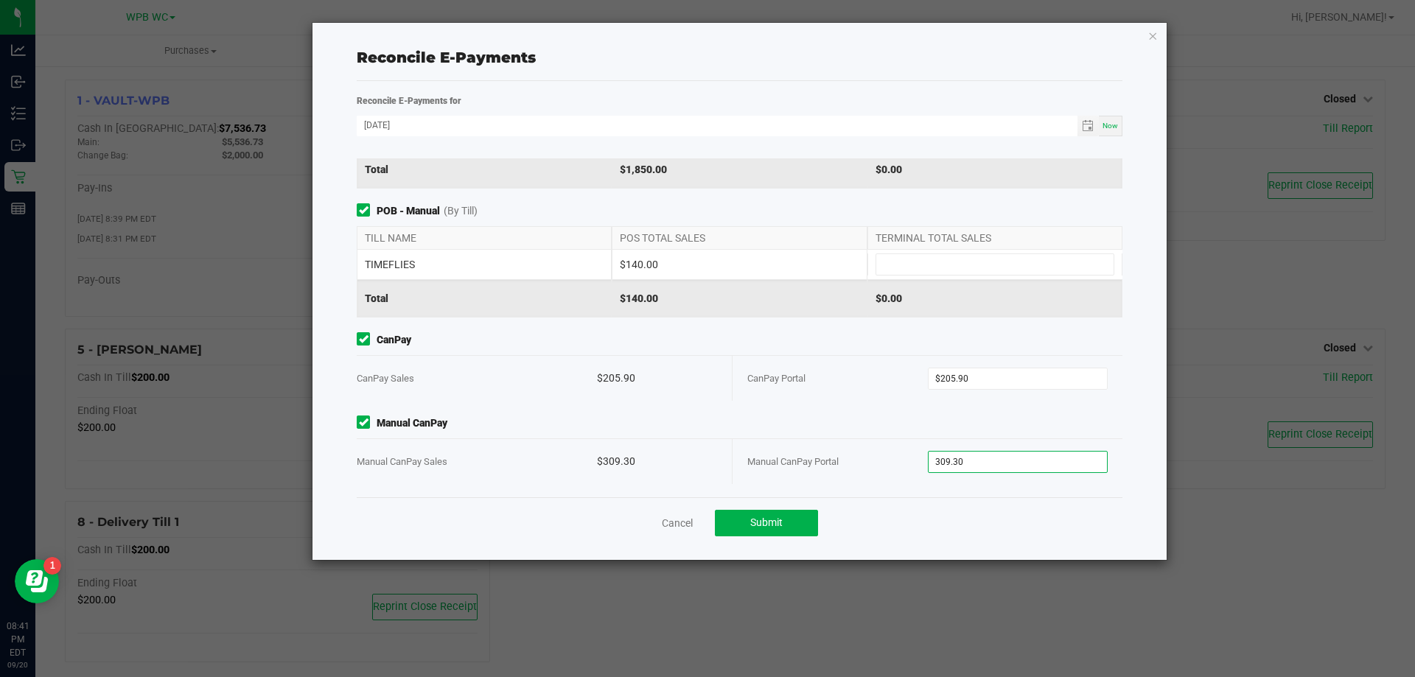
type input "$309.30"
click at [761, 293] on div "$140.00" at bounding box center [739, 298] width 255 height 37
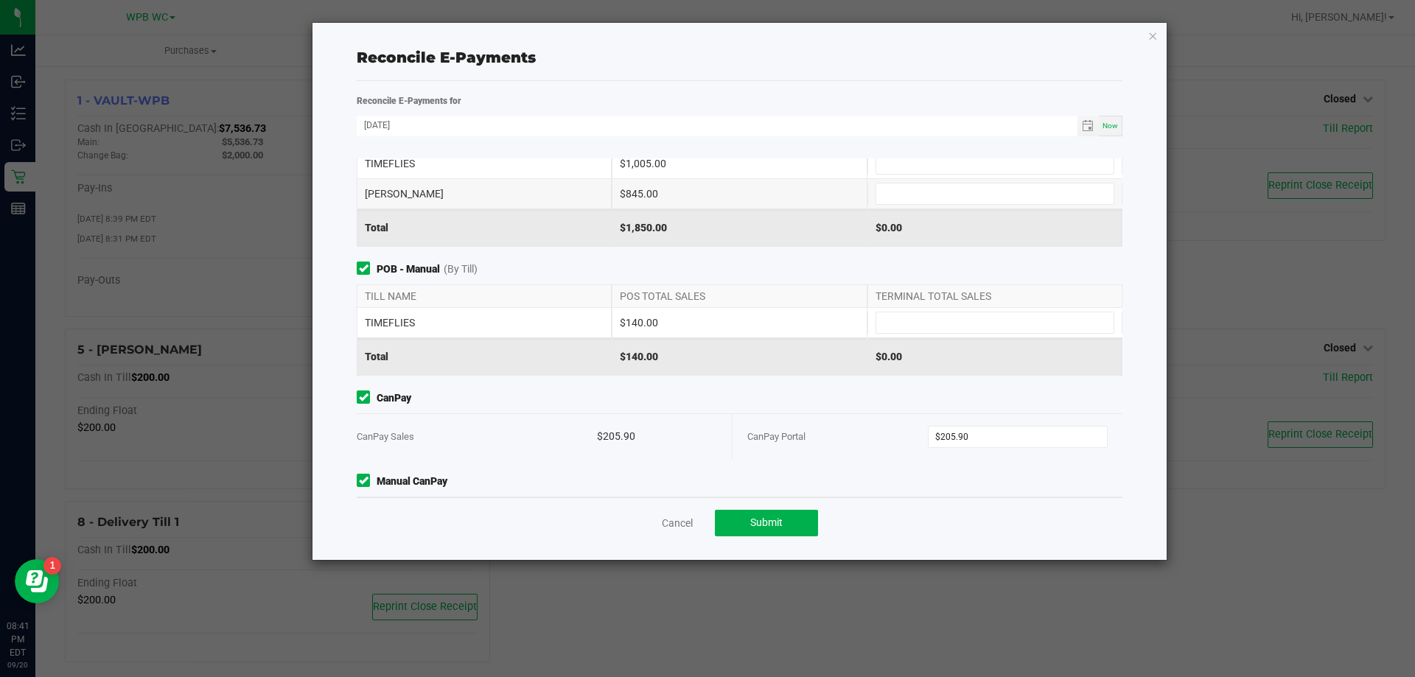
scroll to position [0, 0]
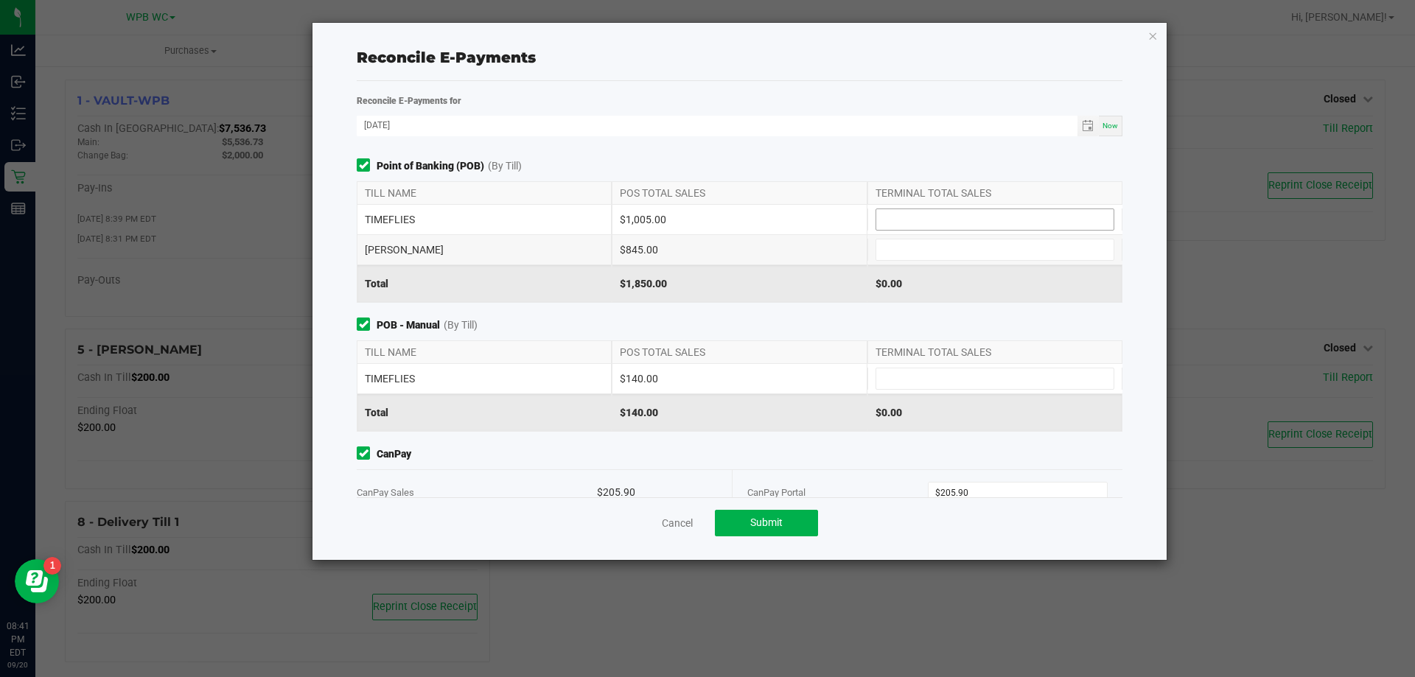
click at [922, 227] on input at bounding box center [994, 219] width 237 height 21
type input "$1,005.00"
click at [916, 254] on input at bounding box center [994, 250] width 237 height 21
type input "$845.00"
click at [912, 282] on div "$1,850.00" at bounding box center [995, 283] width 255 height 37
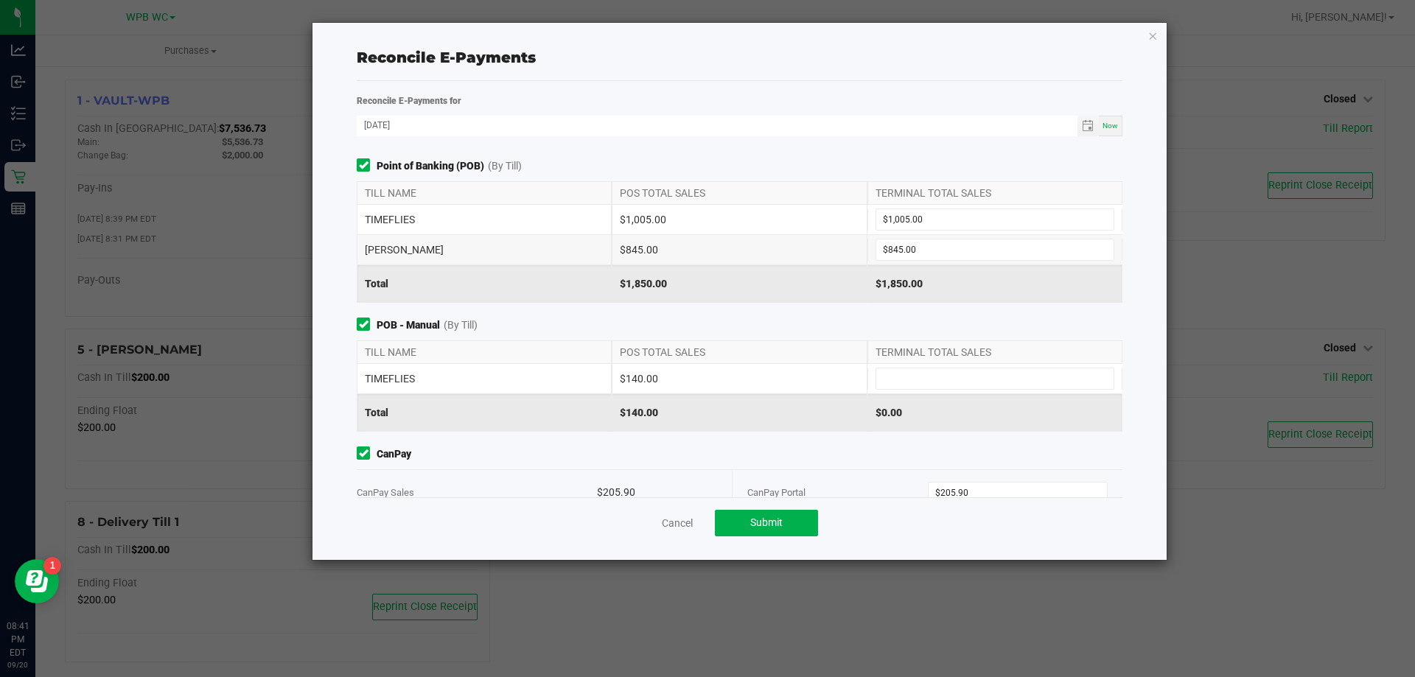
scroll to position [114, 0]
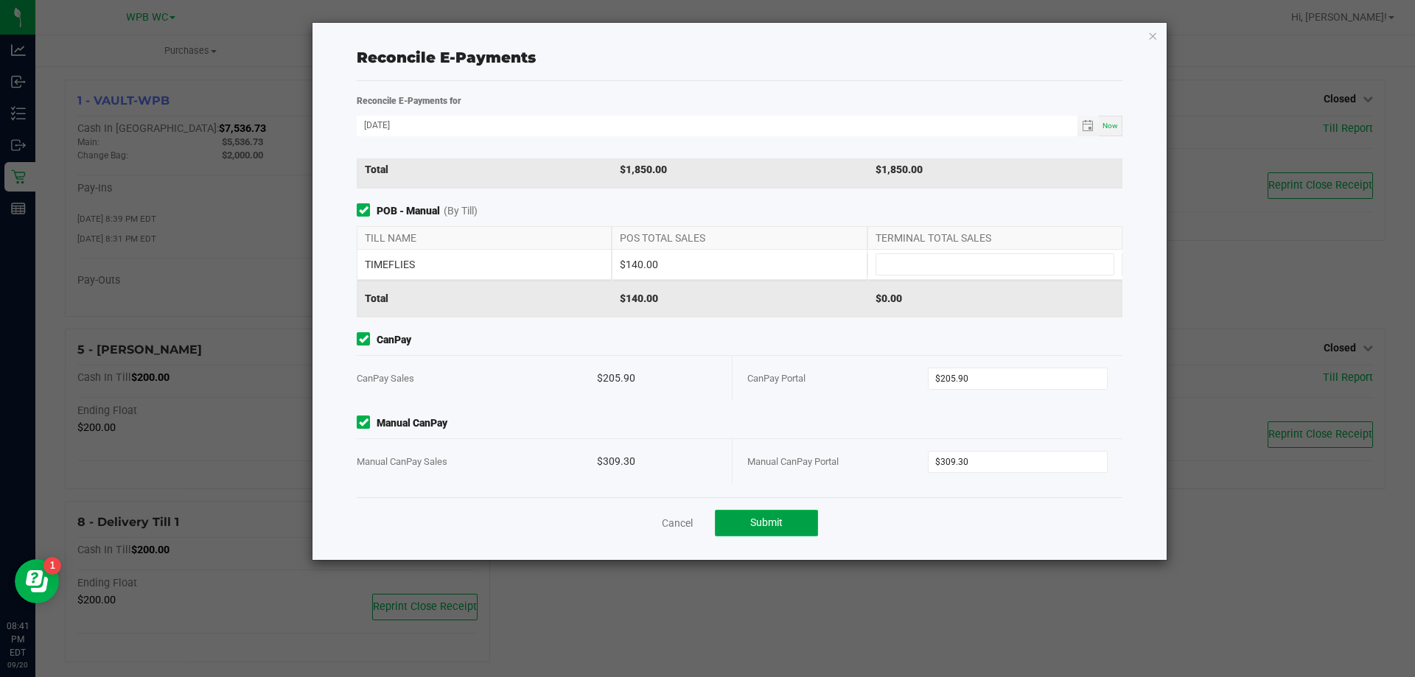
click at [793, 518] on button "Submit" at bounding box center [766, 523] width 103 height 27
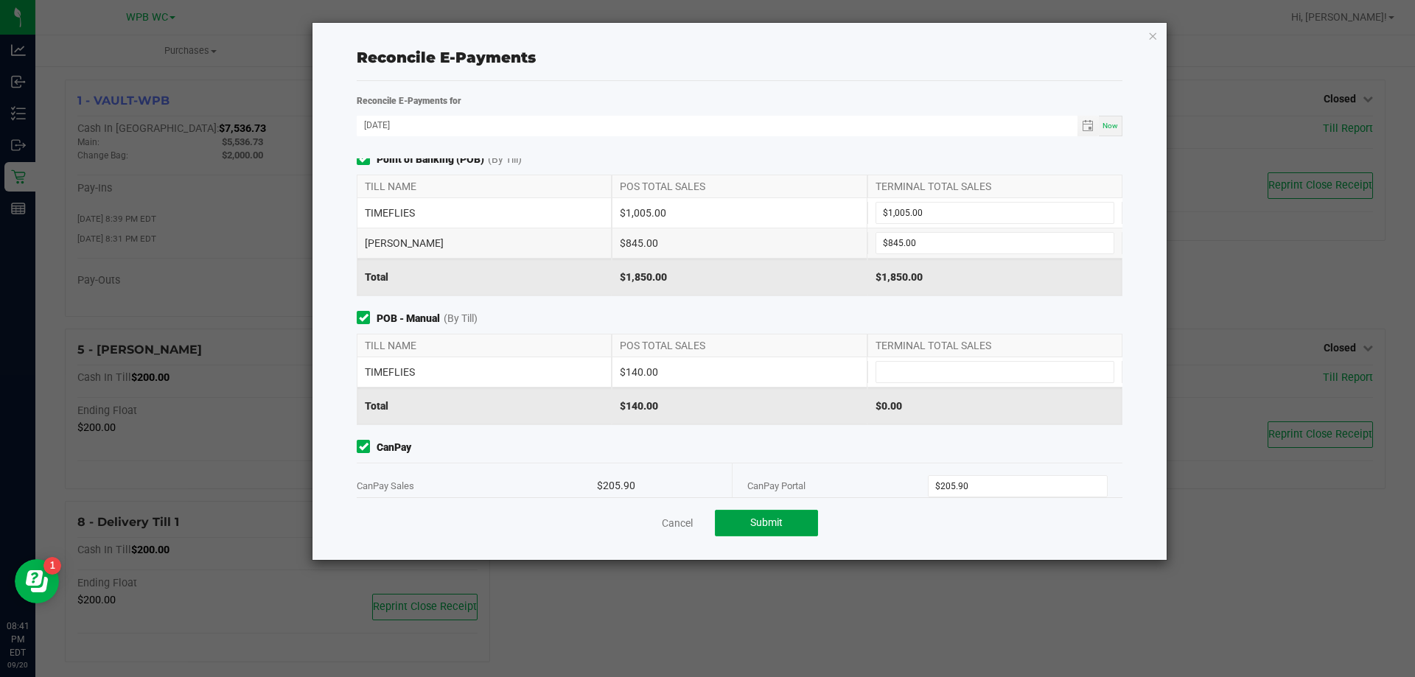
scroll to position [0, 0]
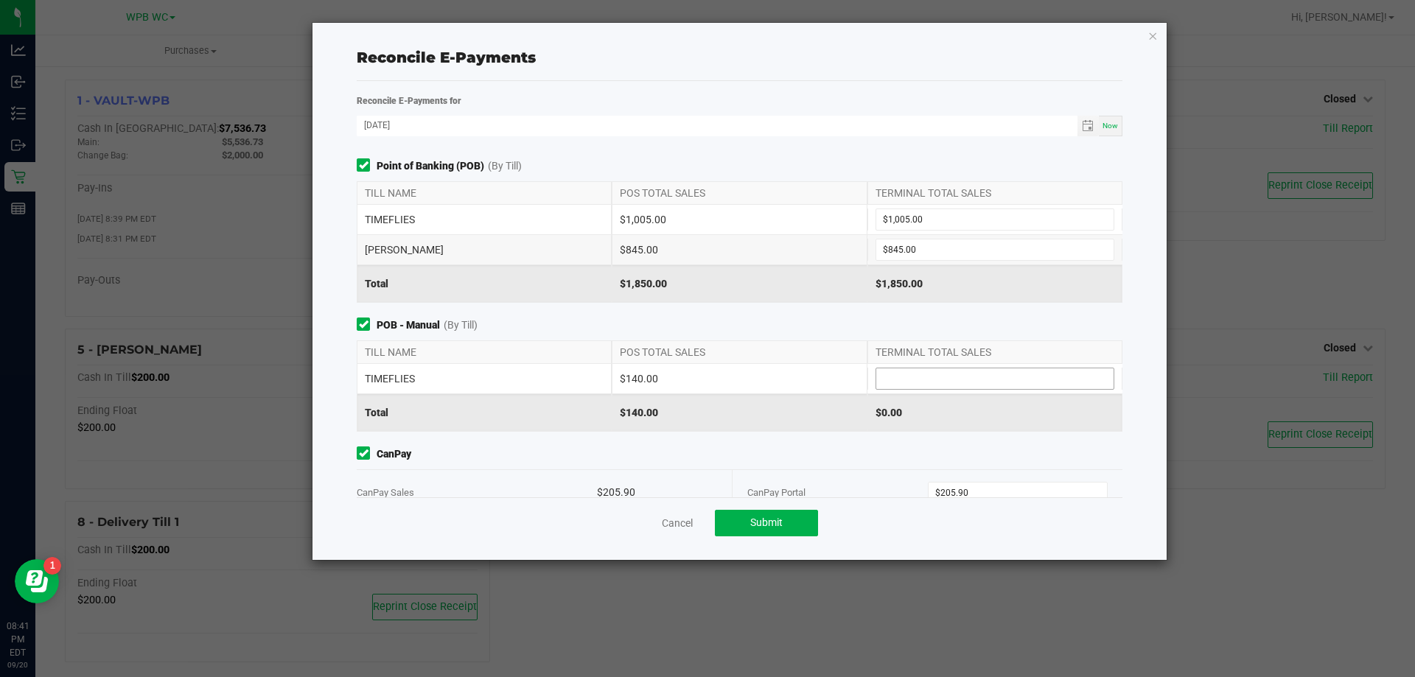
click at [906, 377] on input at bounding box center [994, 379] width 237 height 21
type input "$140.00"
click at [821, 321] on span "POB - Manual (By Till)" at bounding box center [740, 325] width 766 height 15
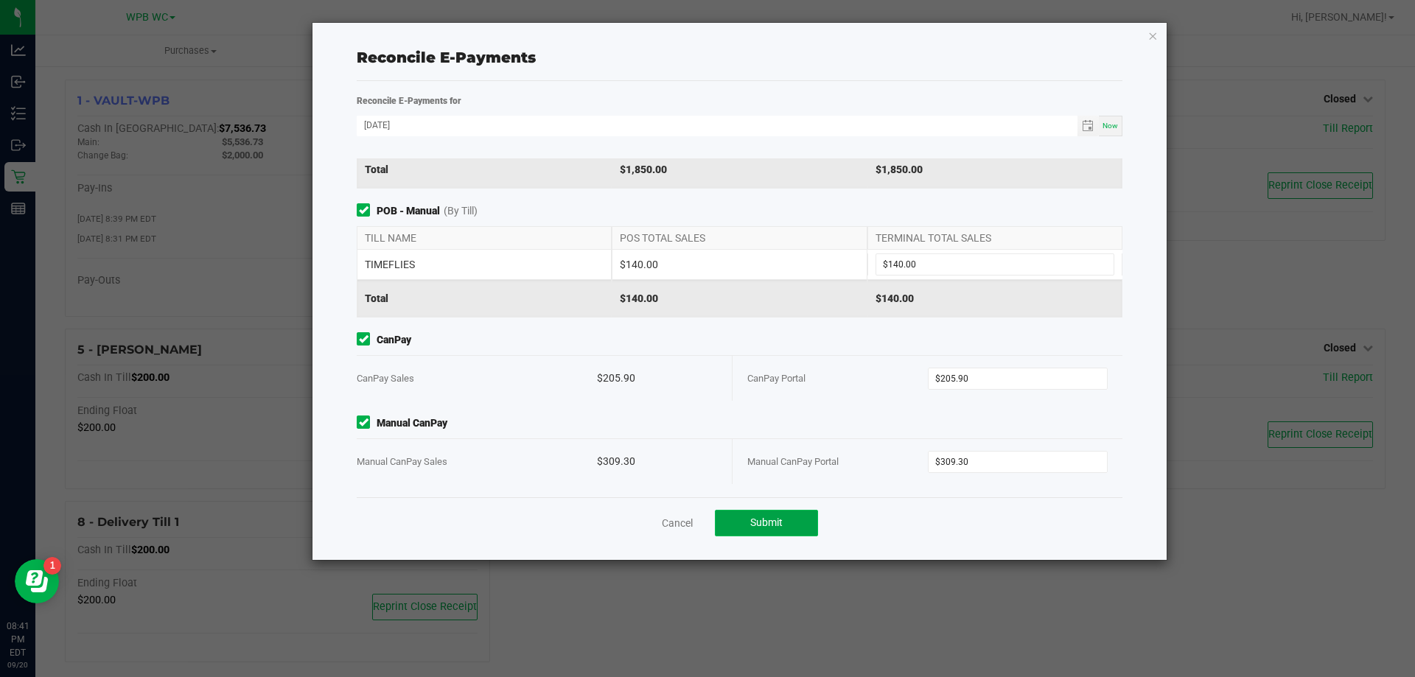
click at [781, 515] on button "Submit" at bounding box center [766, 523] width 103 height 27
